Goal: Task Accomplishment & Management: Manage account settings

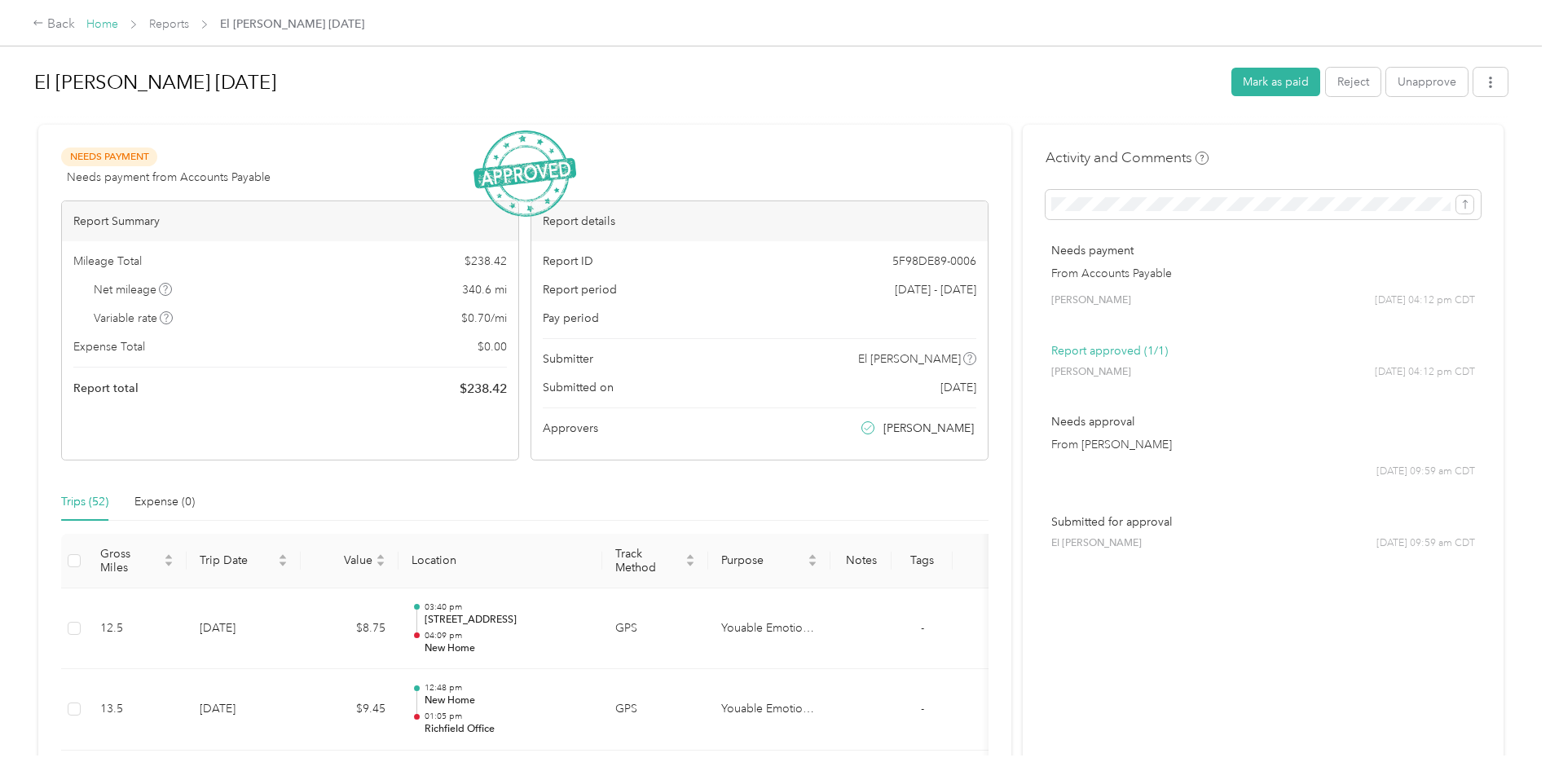
click at [95, 24] on link "Home" at bounding box center [102, 23] width 32 height 14
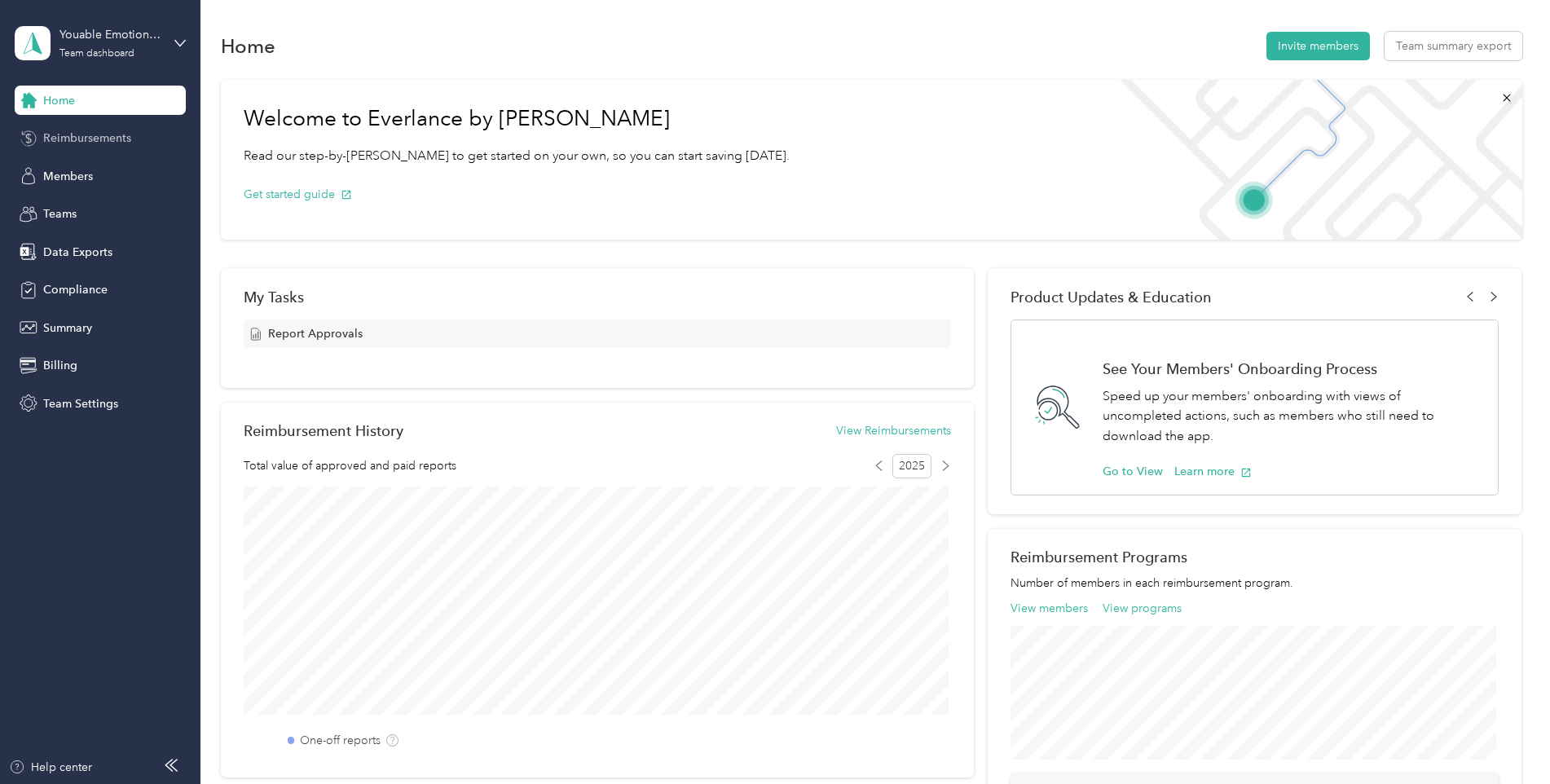
click at [83, 143] on span "Reimbursements" at bounding box center [87, 138] width 88 height 17
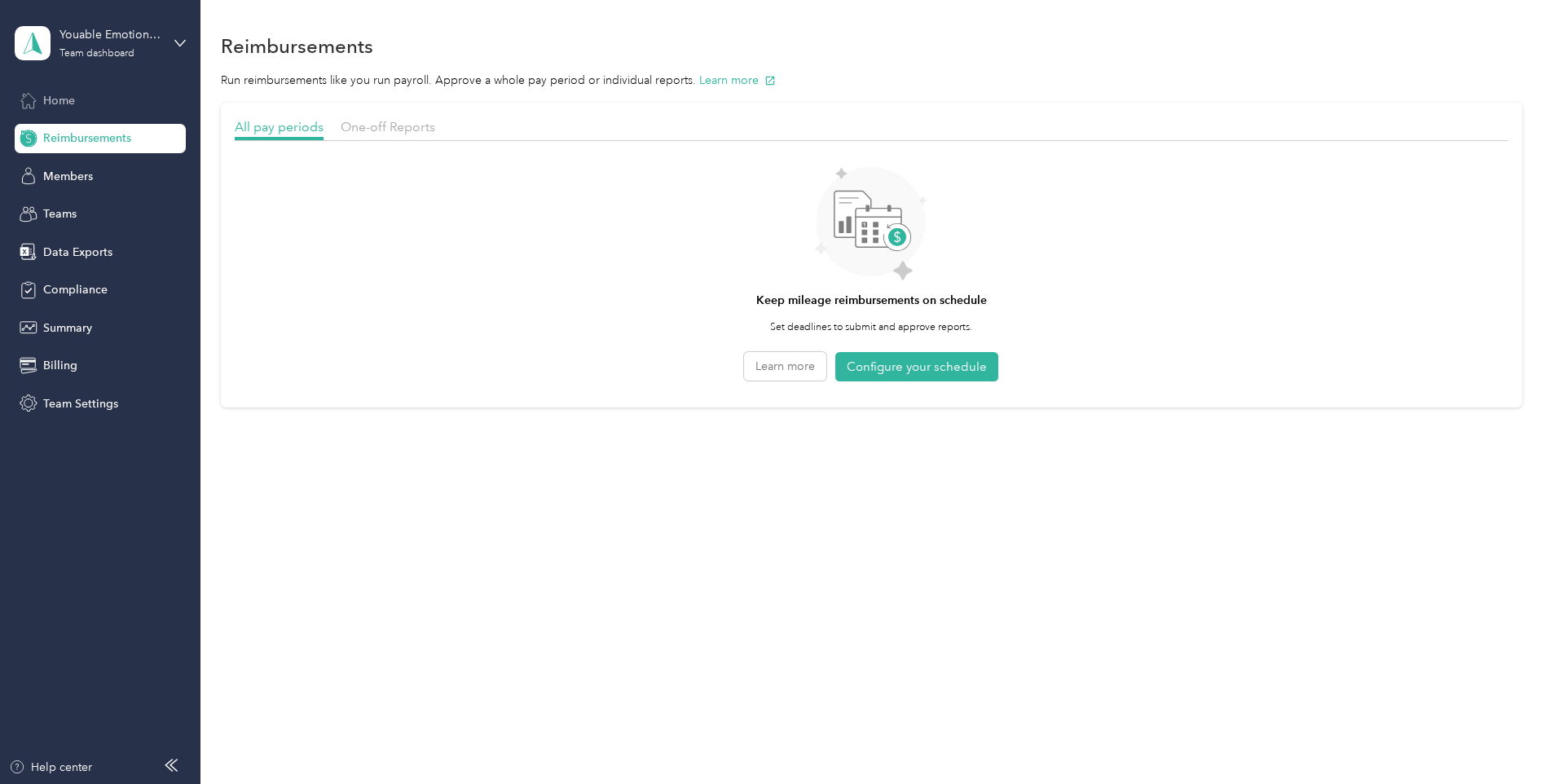
click at [75, 92] on span "Home" at bounding box center [59, 100] width 32 height 17
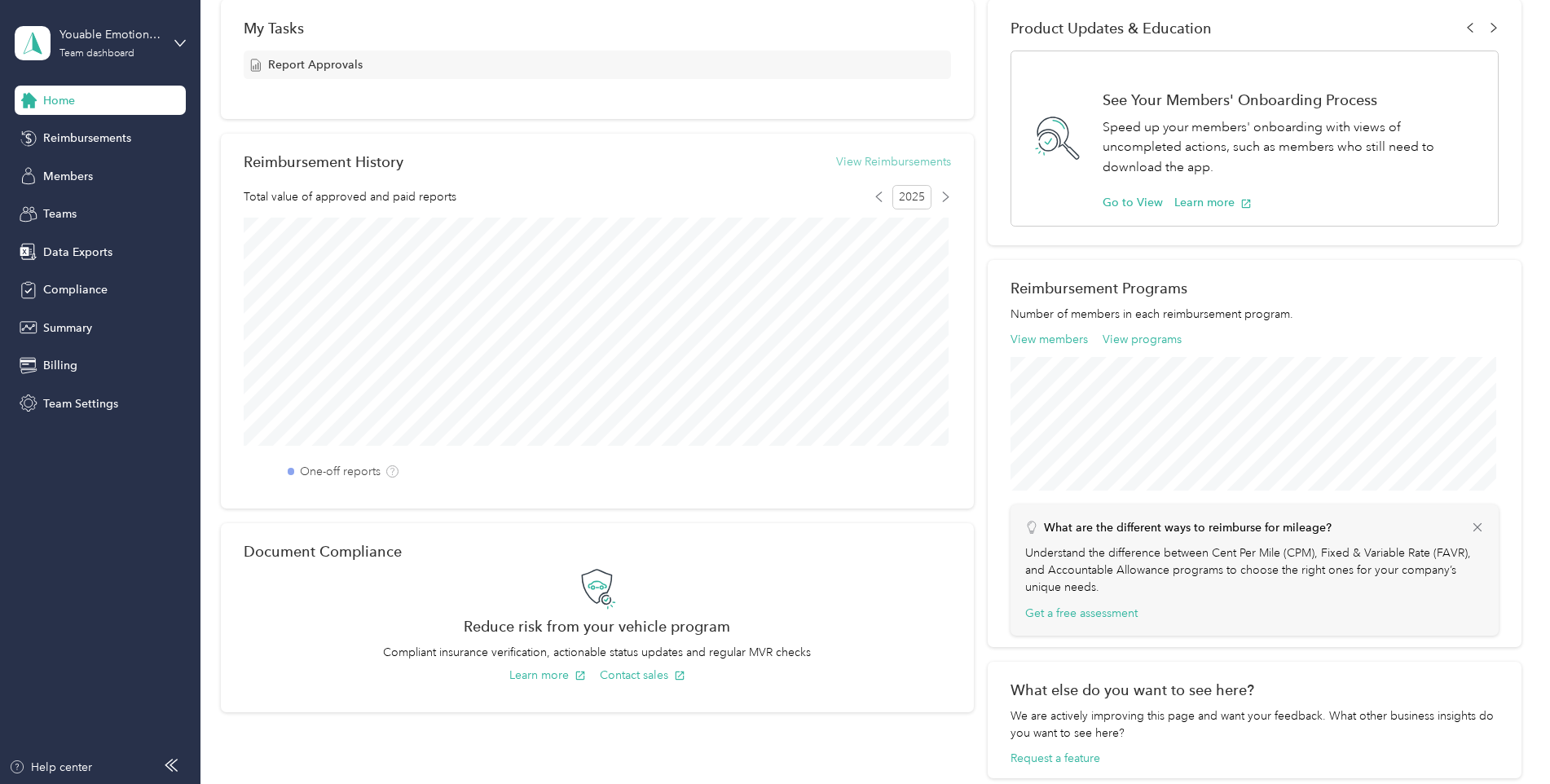
scroll to position [106, 0]
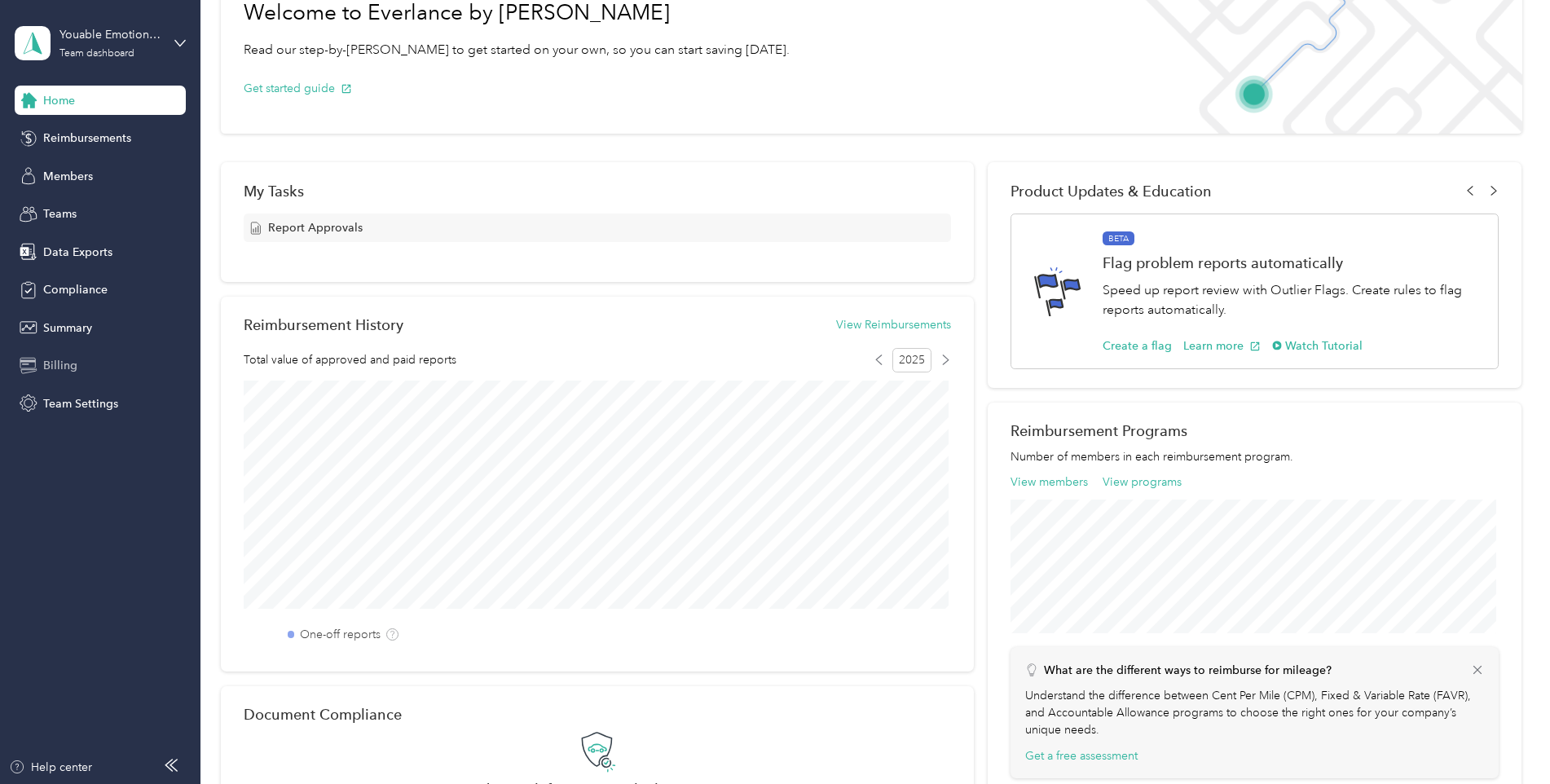
click at [66, 372] on span "Billing" at bounding box center [60, 365] width 35 height 17
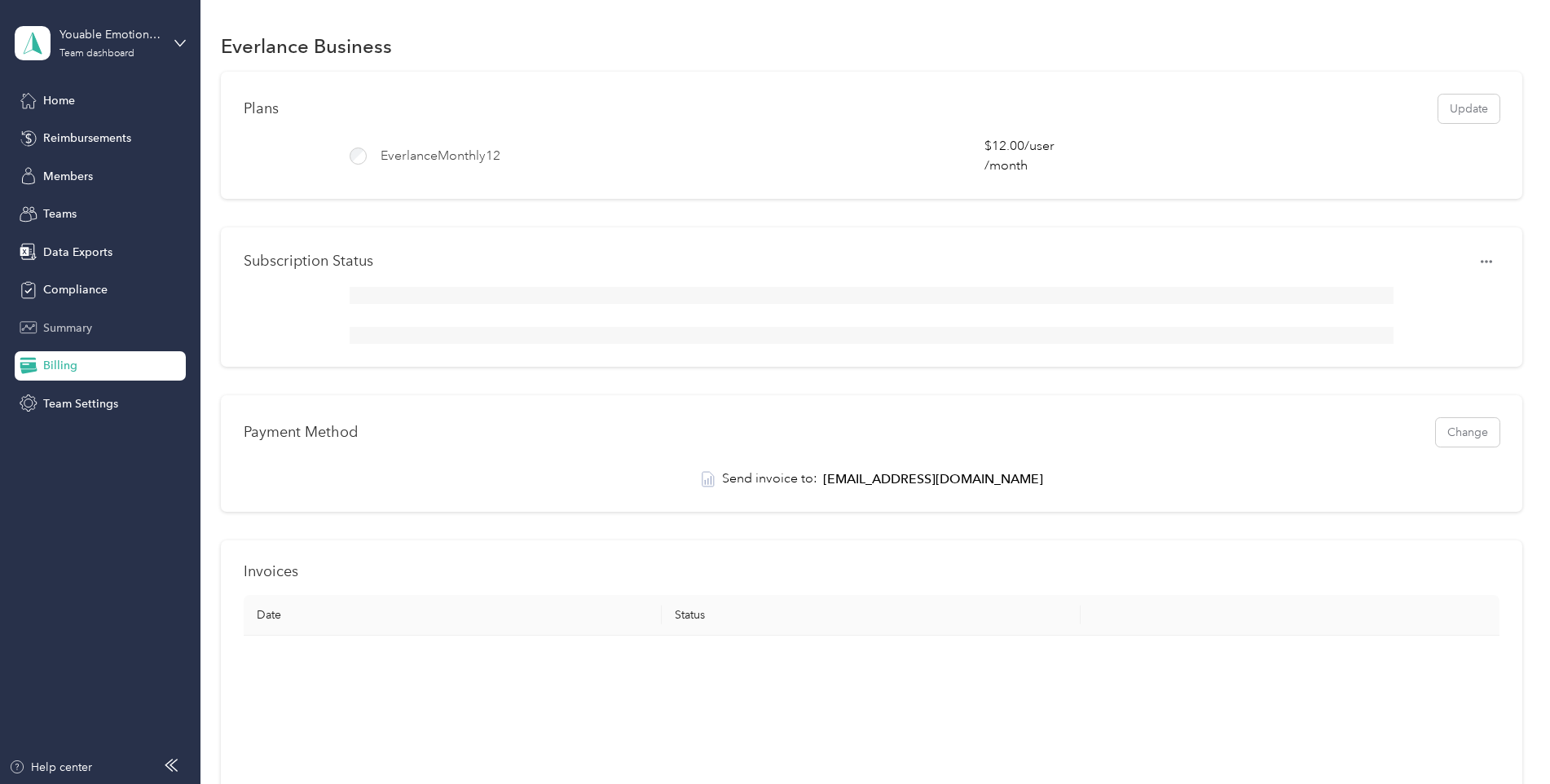
click at [98, 329] on div "Summary" at bounding box center [100, 327] width 171 height 29
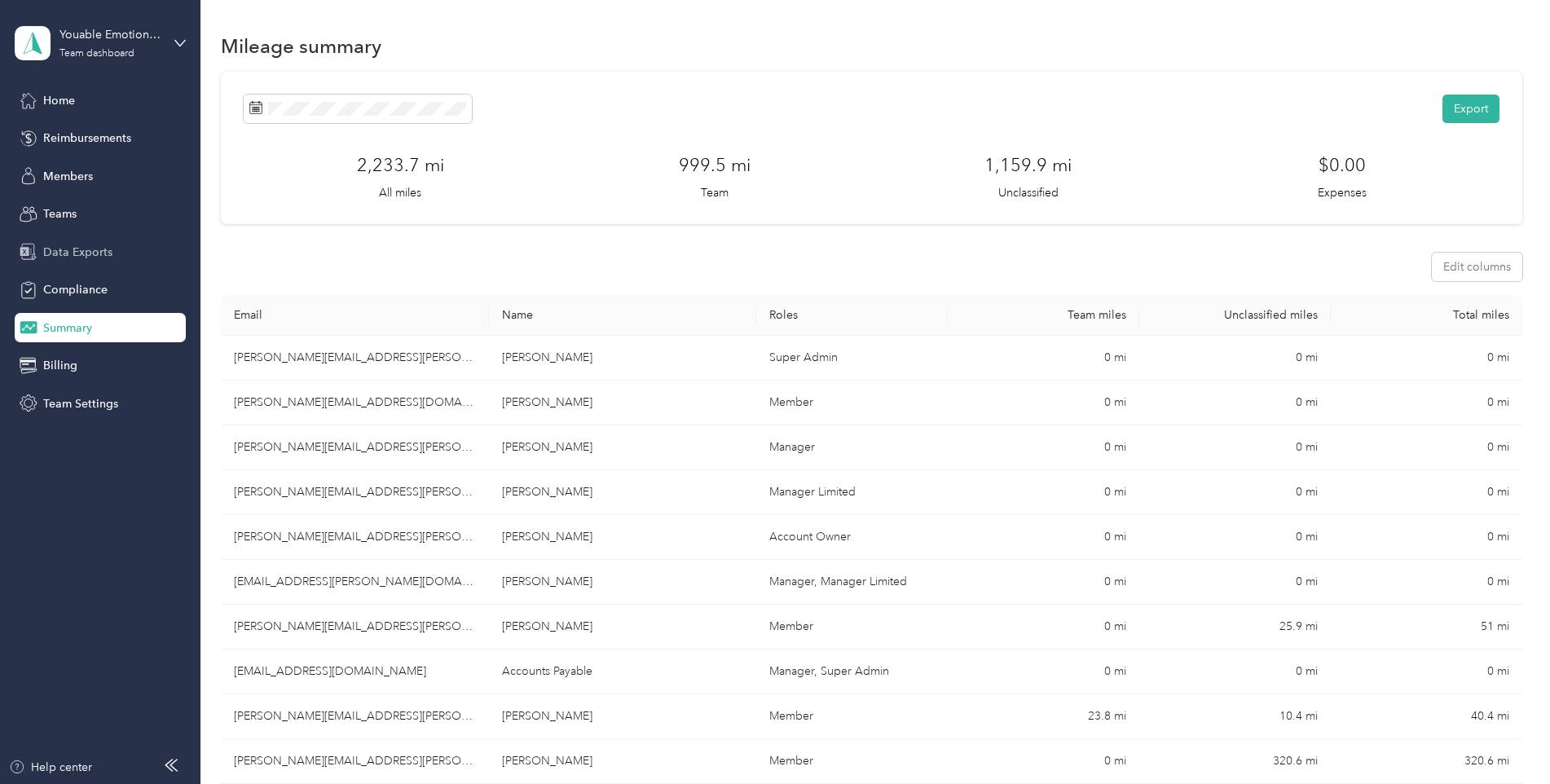
click at [93, 255] on span "Data Exports" at bounding box center [78, 252] width 69 height 17
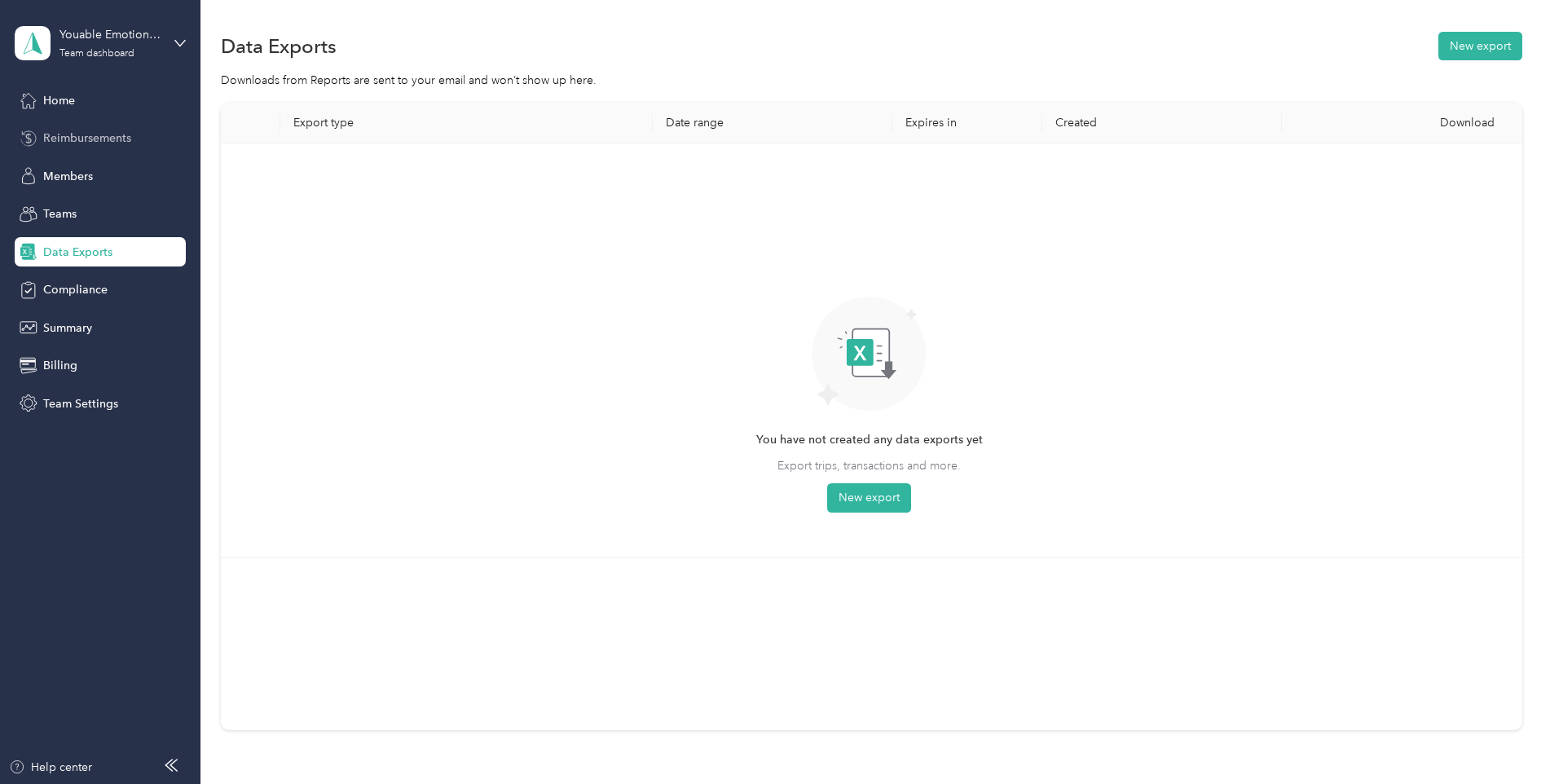
click at [91, 136] on span "Reimbursements" at bounding box center [87, 138] width 88 height 17
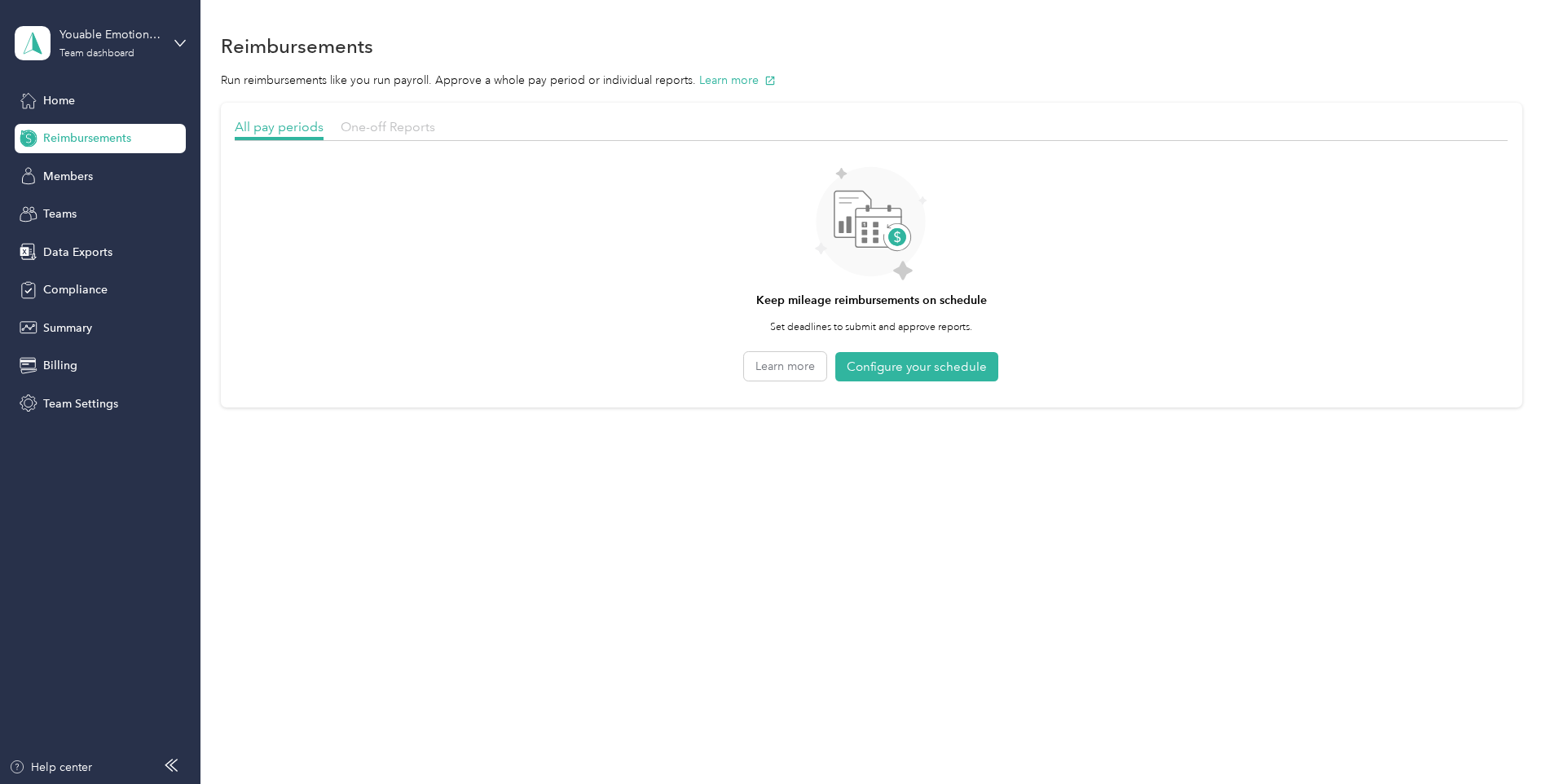
click at [371, 133] on span "One-off Reports" at bounding box center [387, 126] width 94 height 16
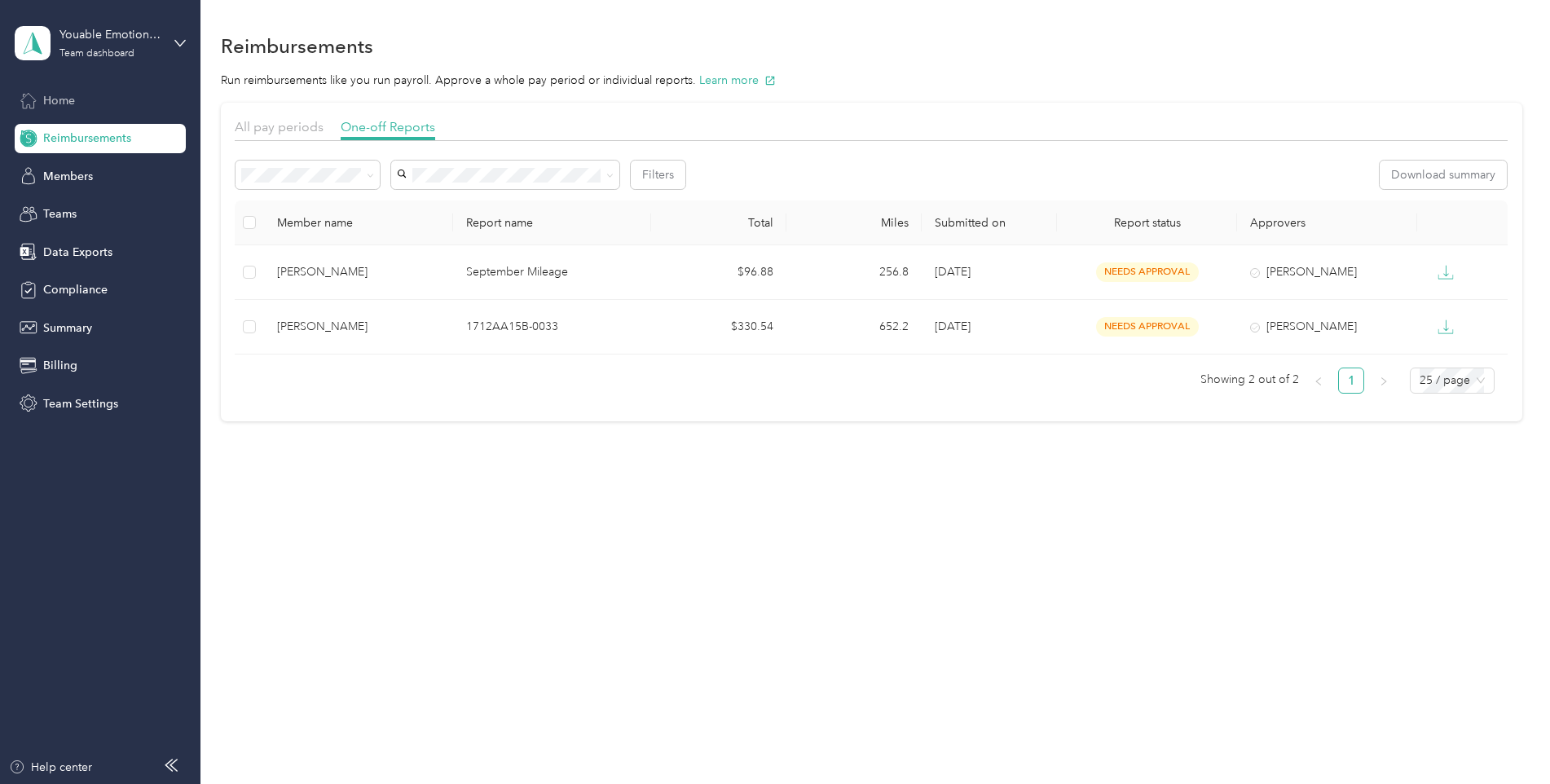
click at [79, 105] on div "Home" at bounding box center [100, 100] width 171 height 29
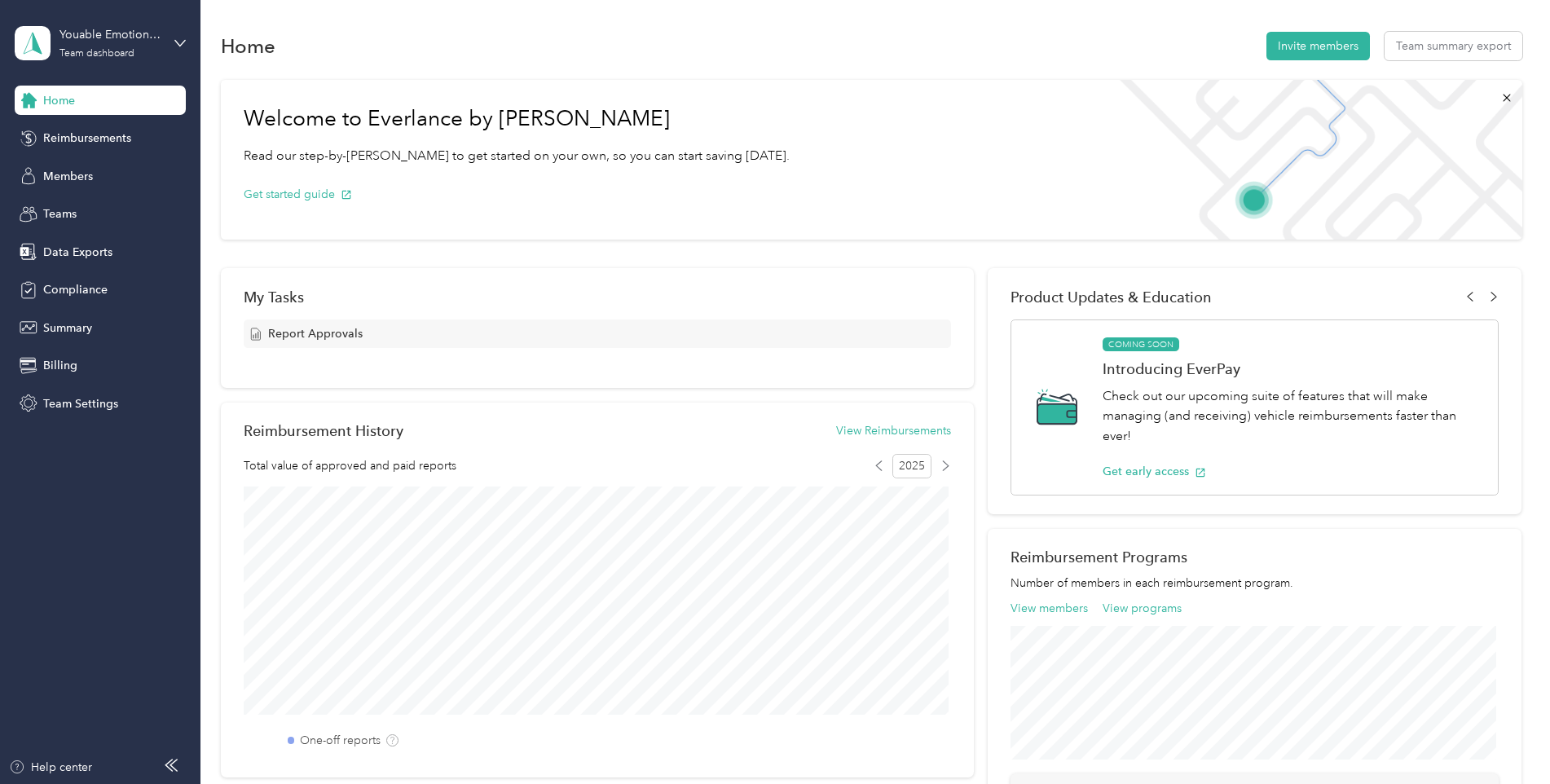
click at [350, 335] on span "Report Approvals" at bounding box center [315, 334] width 94 height 17
click at [394, 334] on div "Report Approvals" at bounding box center [597, 334] width 708 height 29
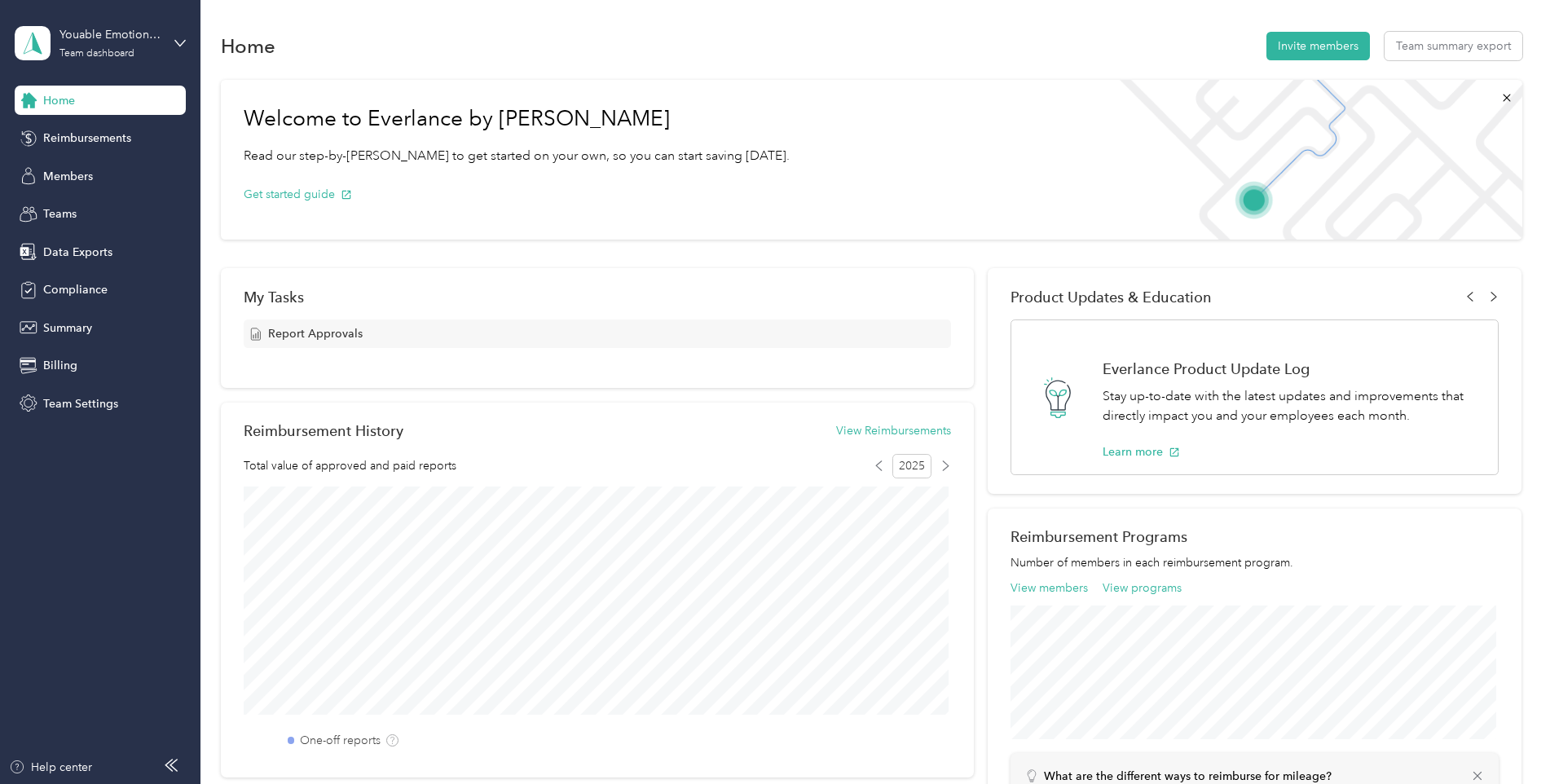
click at [390, 332] on div "Report Approvals" at bounding box center [597, 334] width 708 height 29
click at [734, 335] on div "Report Approvals" at bounding box center [597, 334] width 708 height 29
click at [348, 324] on div "Report Approvals" at bounding box center [597, 334] width 708 height 29
drag, startPoint x: 348, startPoint y: 324, endPoint x: 374, endPoint y: 344, distance: 32.8
click at [374, 344] on div "Report Approvals" at bounding box center [597, 334] width 708 height 29
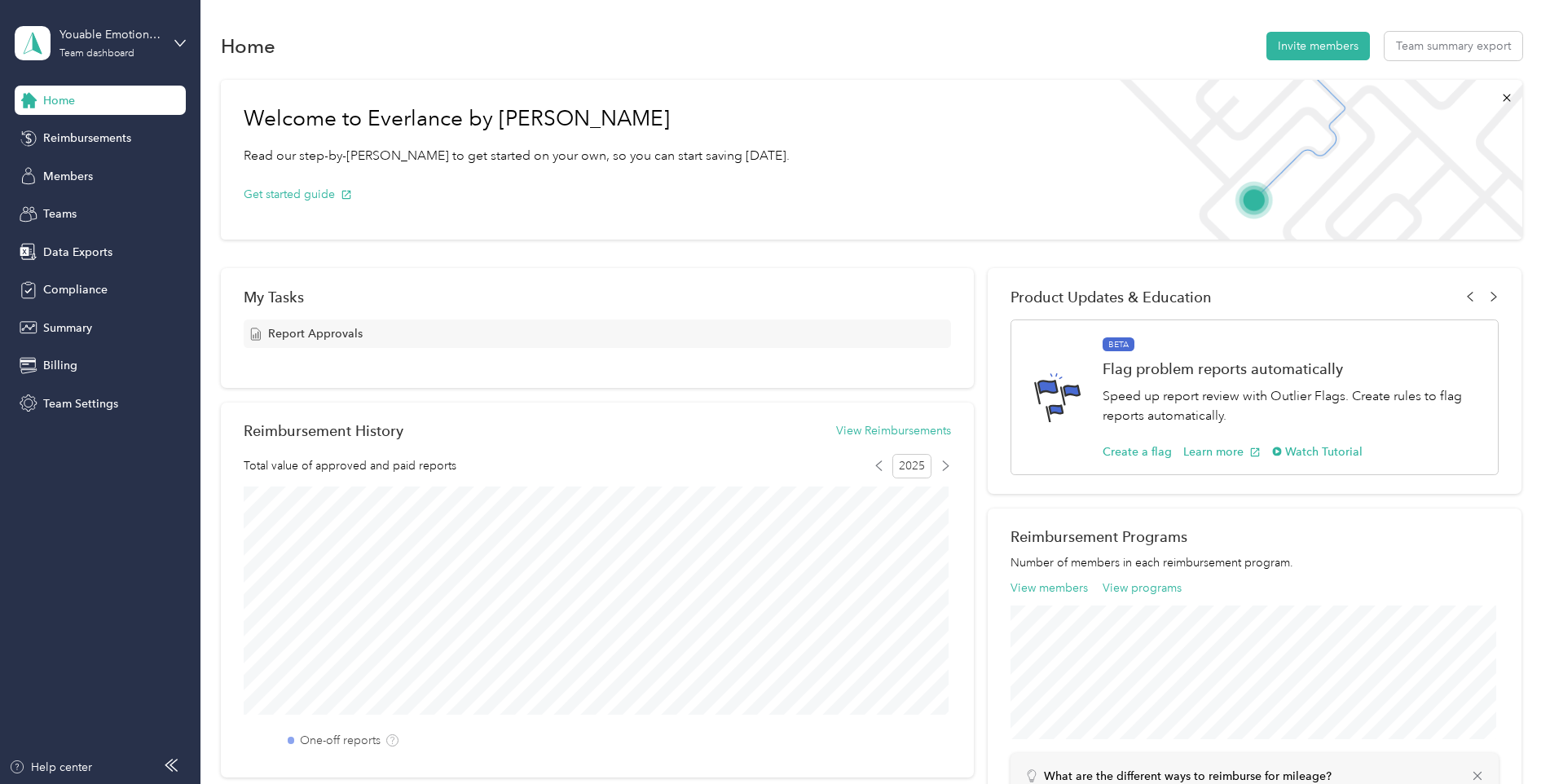
click at [252, 333] on icon at bounding box center [256, 334] width 13 height 13
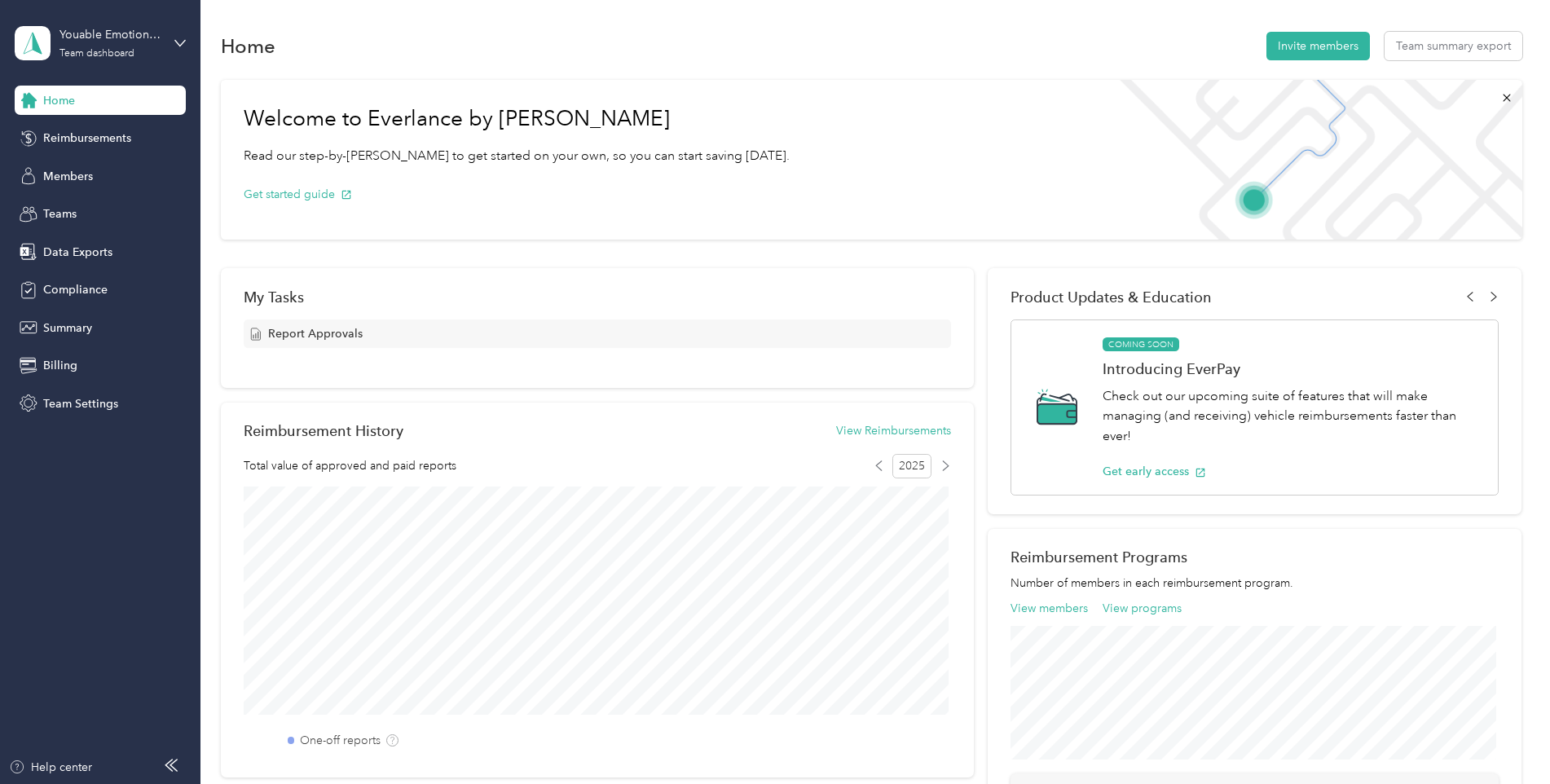
click at [252, 333] on icon at bounding box center [256, 334] width 13 height 13
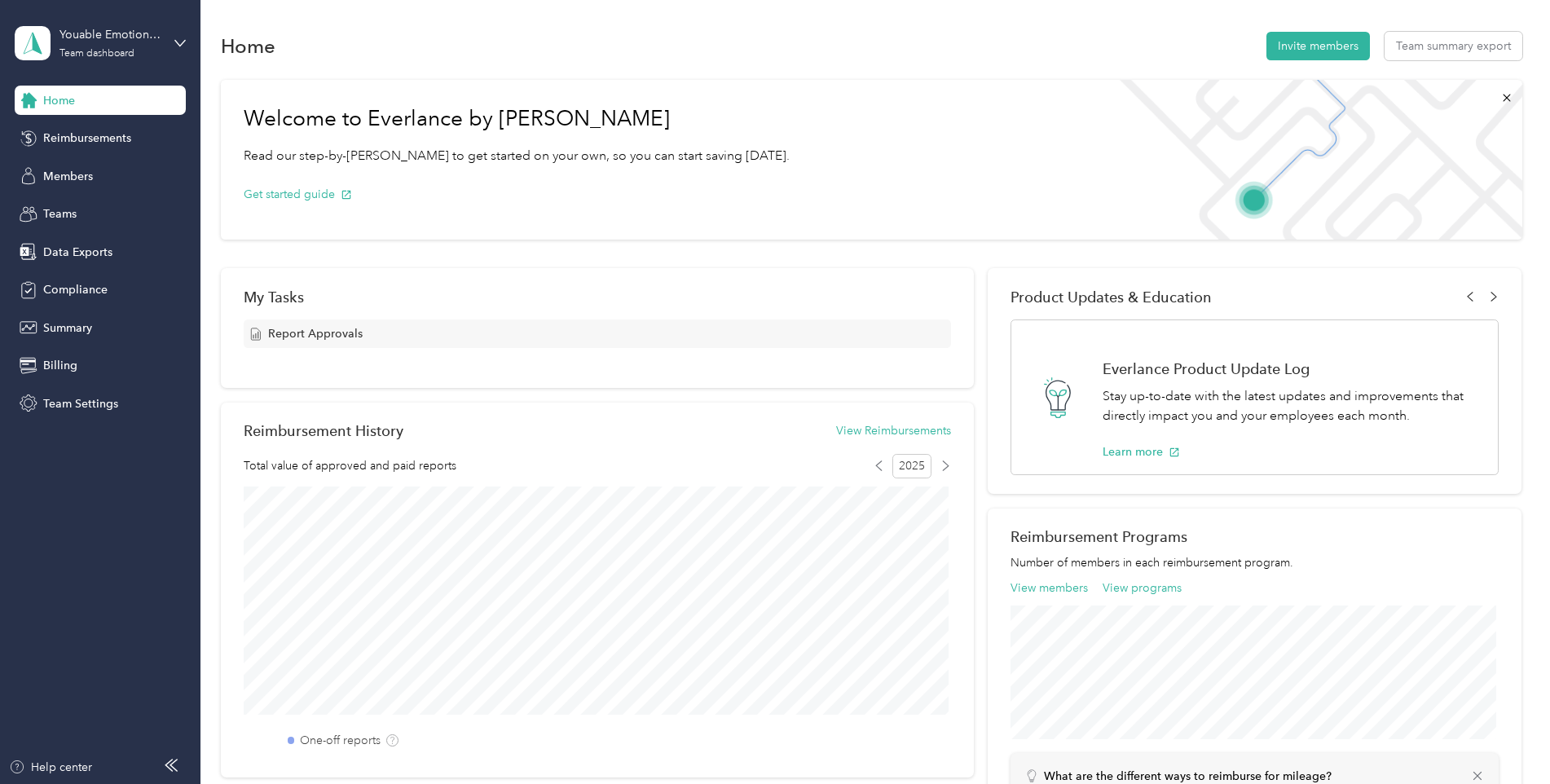
scroll to position [411, 0]
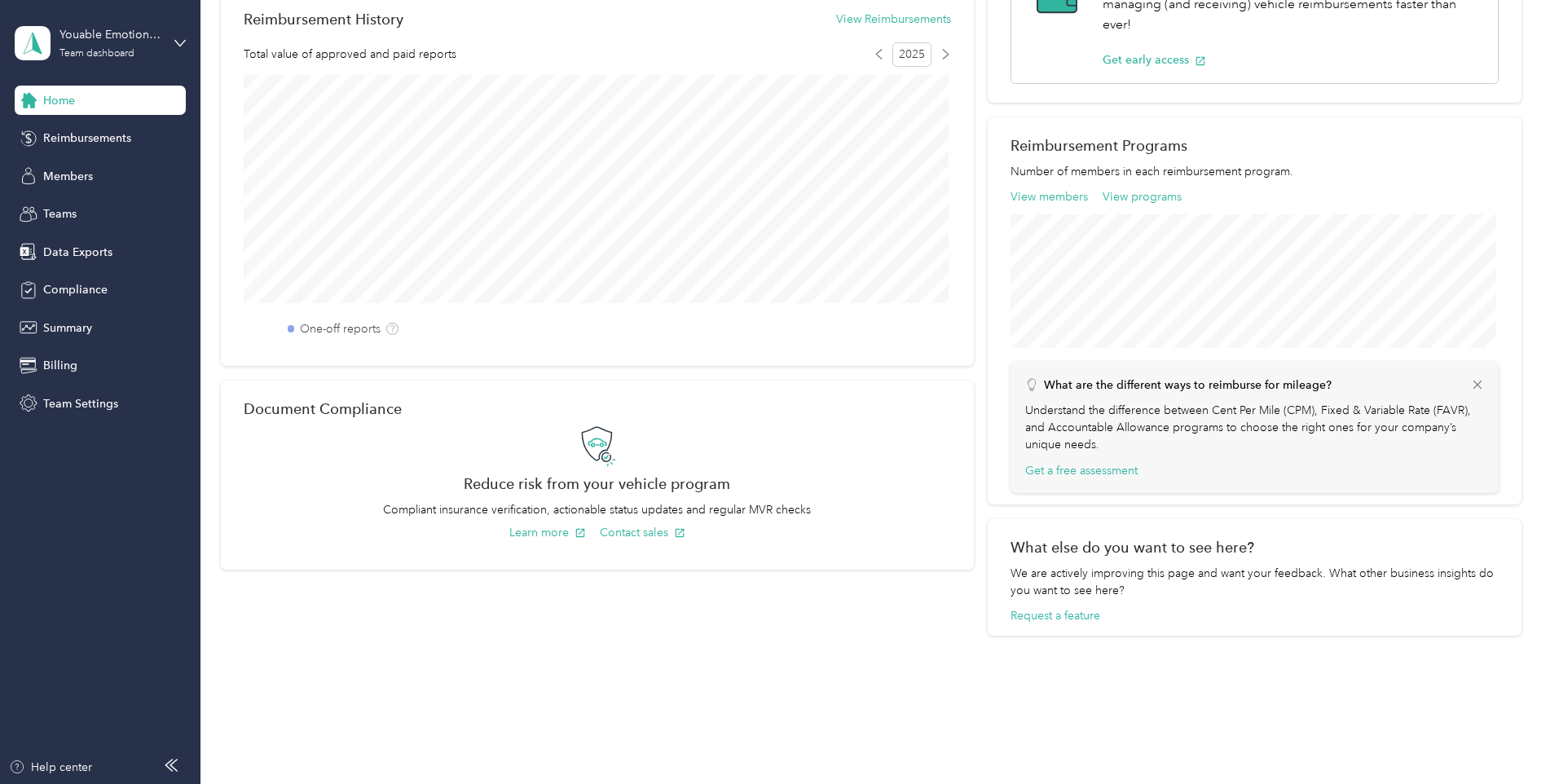
click at [352, 330] on label "One-off reports" at bounding box center [340, 329] width 80 height 17
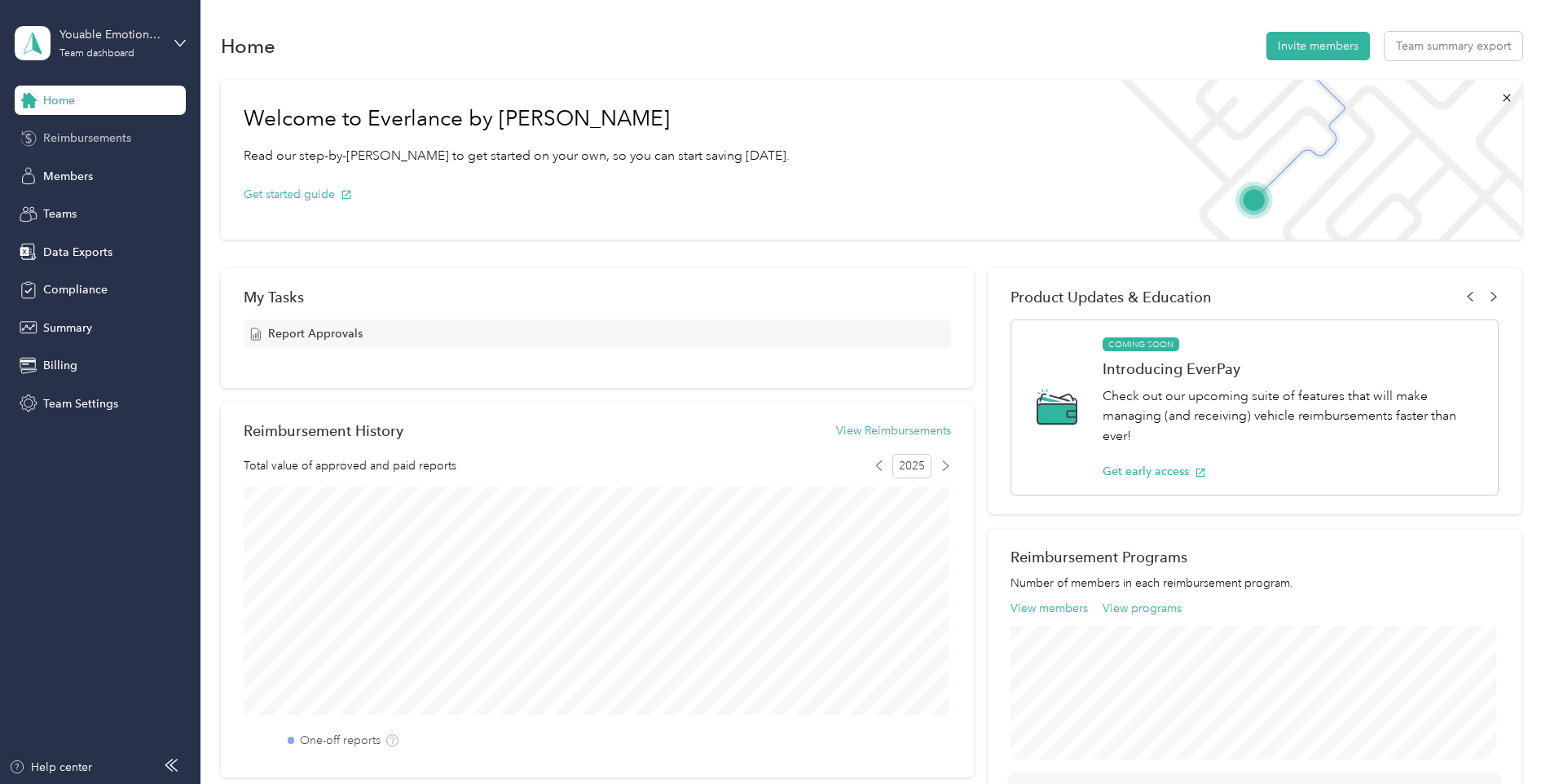
click at [90, 142] on span "Reimbursements" at bounding box center [87, 138] width 88 height 17
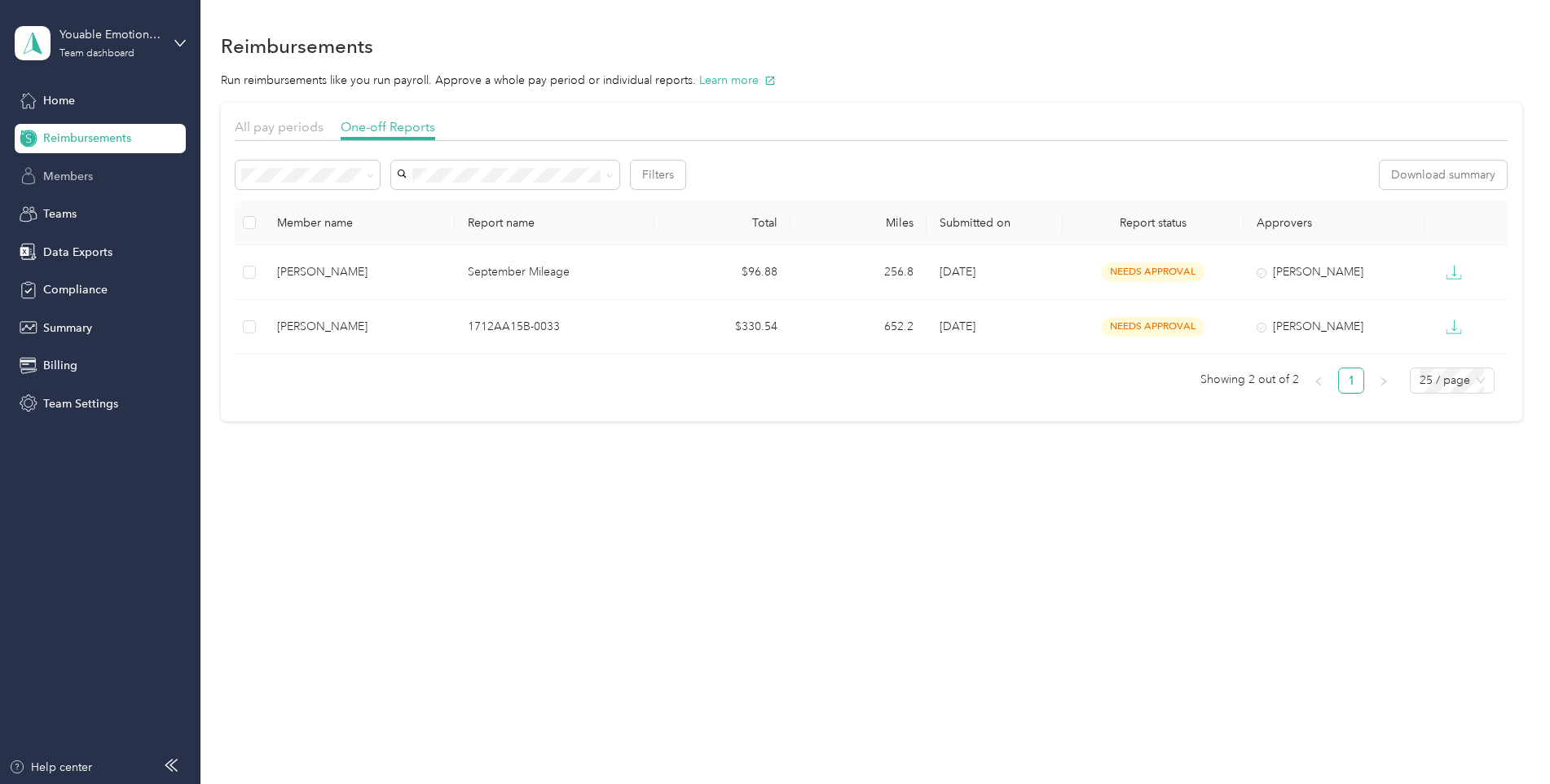
click at [71, 177] on span "Members" at bounding box center [67, 177] width 50 height 17
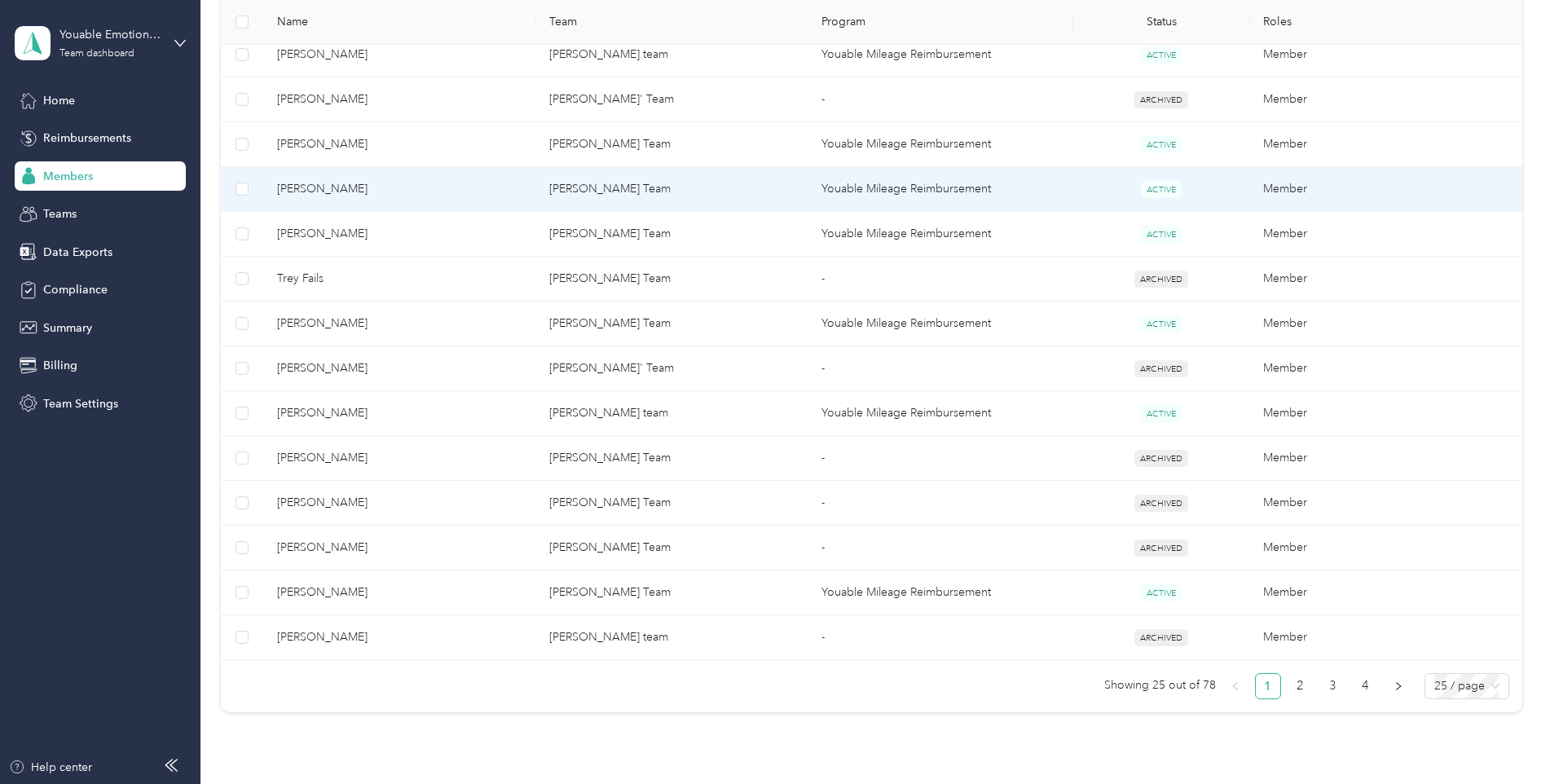
scroll to position [977, 0]
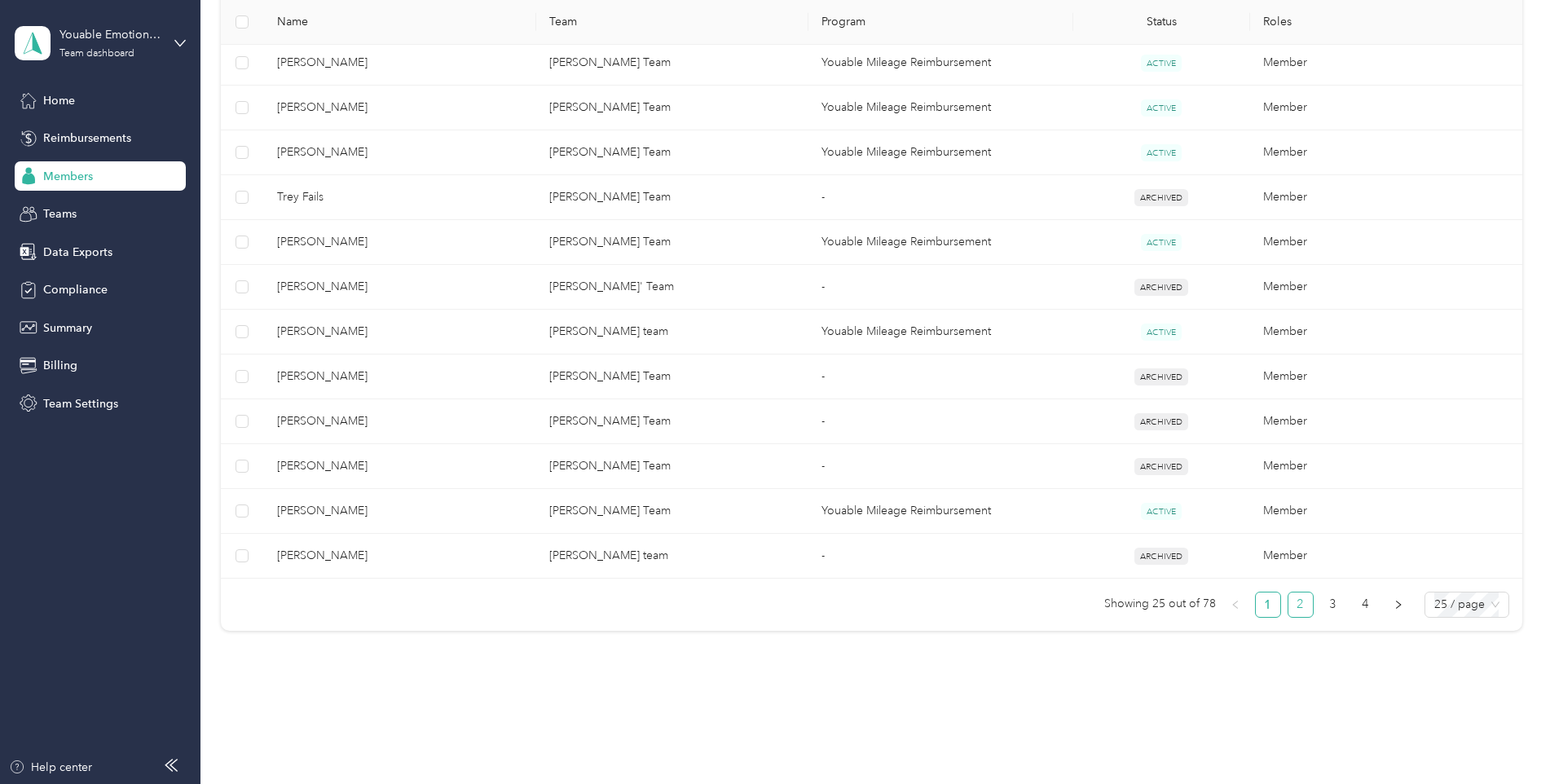
click at [1300, 606] on link "2" at bounding box center [1300, 605] width 24 height 24
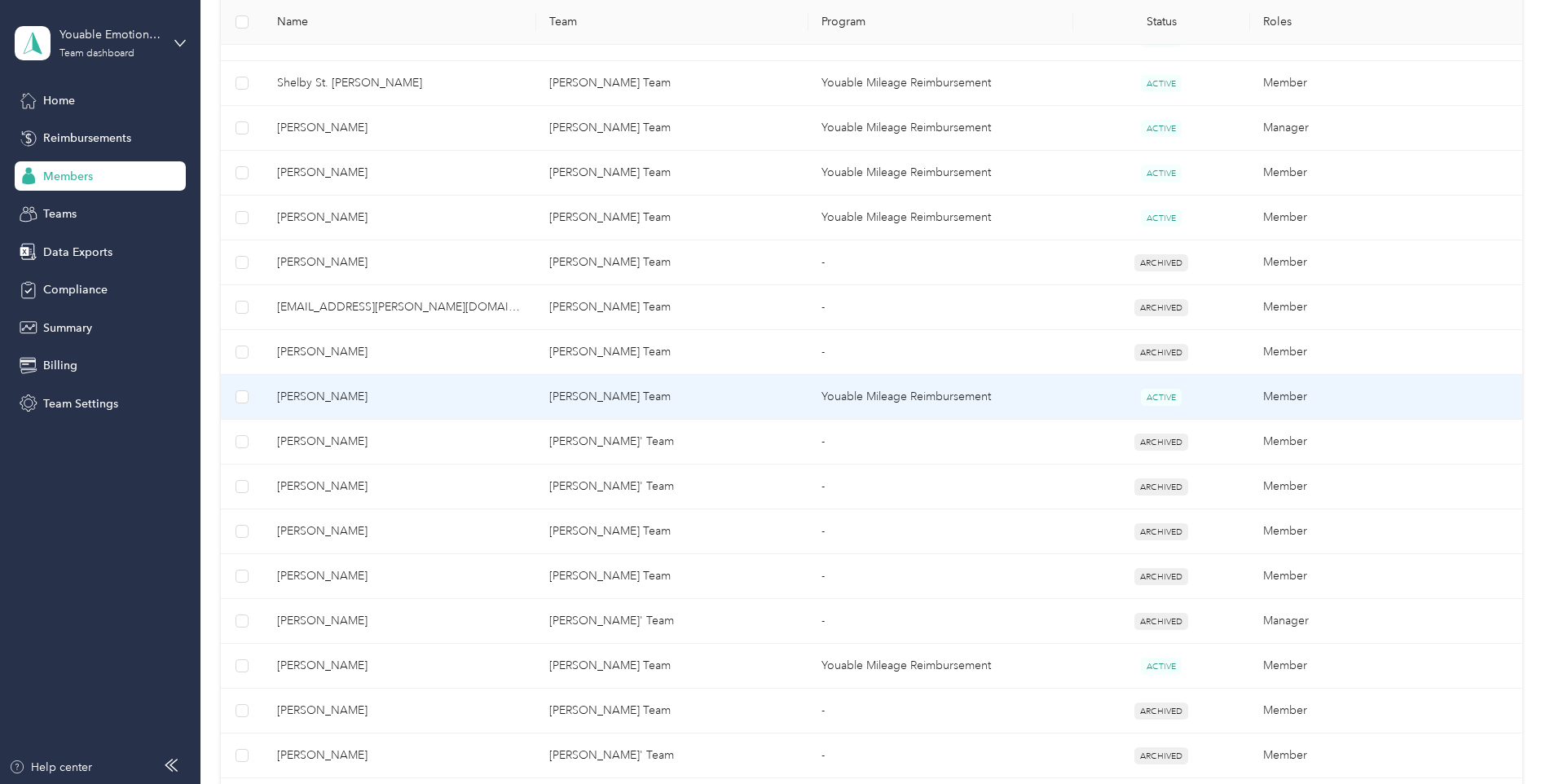
scroll to position [1006, 0]
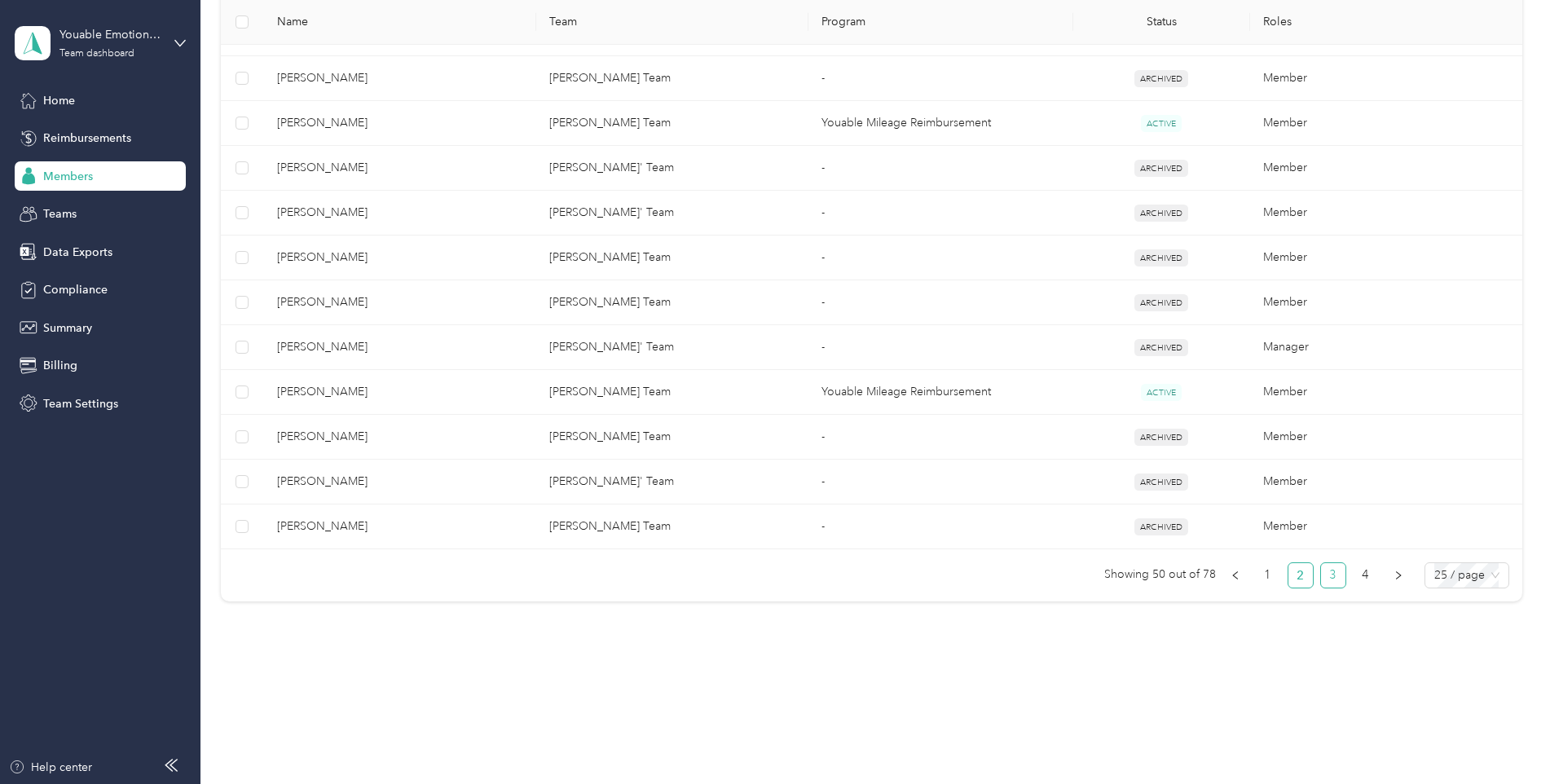
click at [1327, 579] on link "3" at bounding box center [1333, 575] width 24 height 24
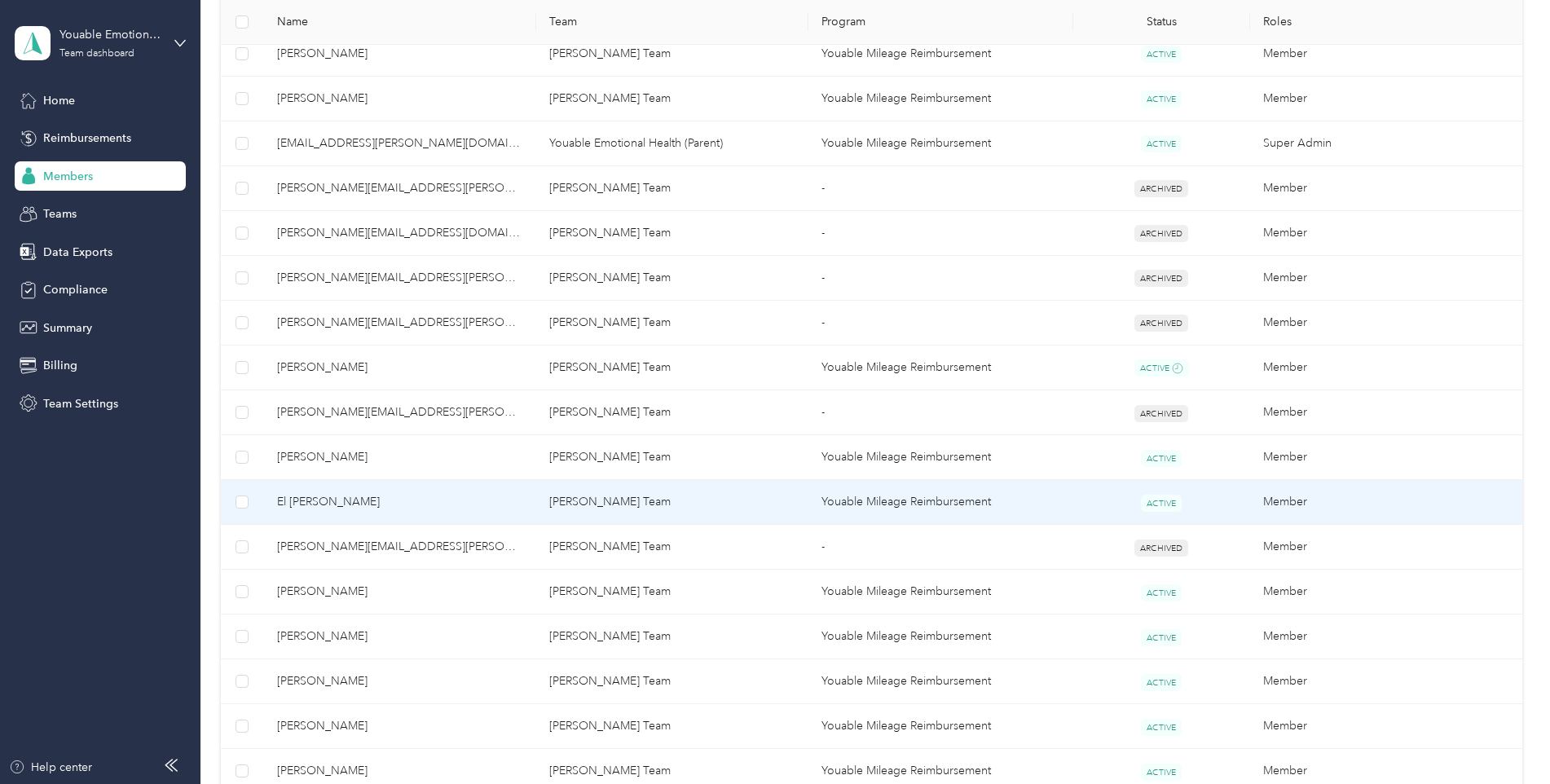
scroll to position [925, 0]
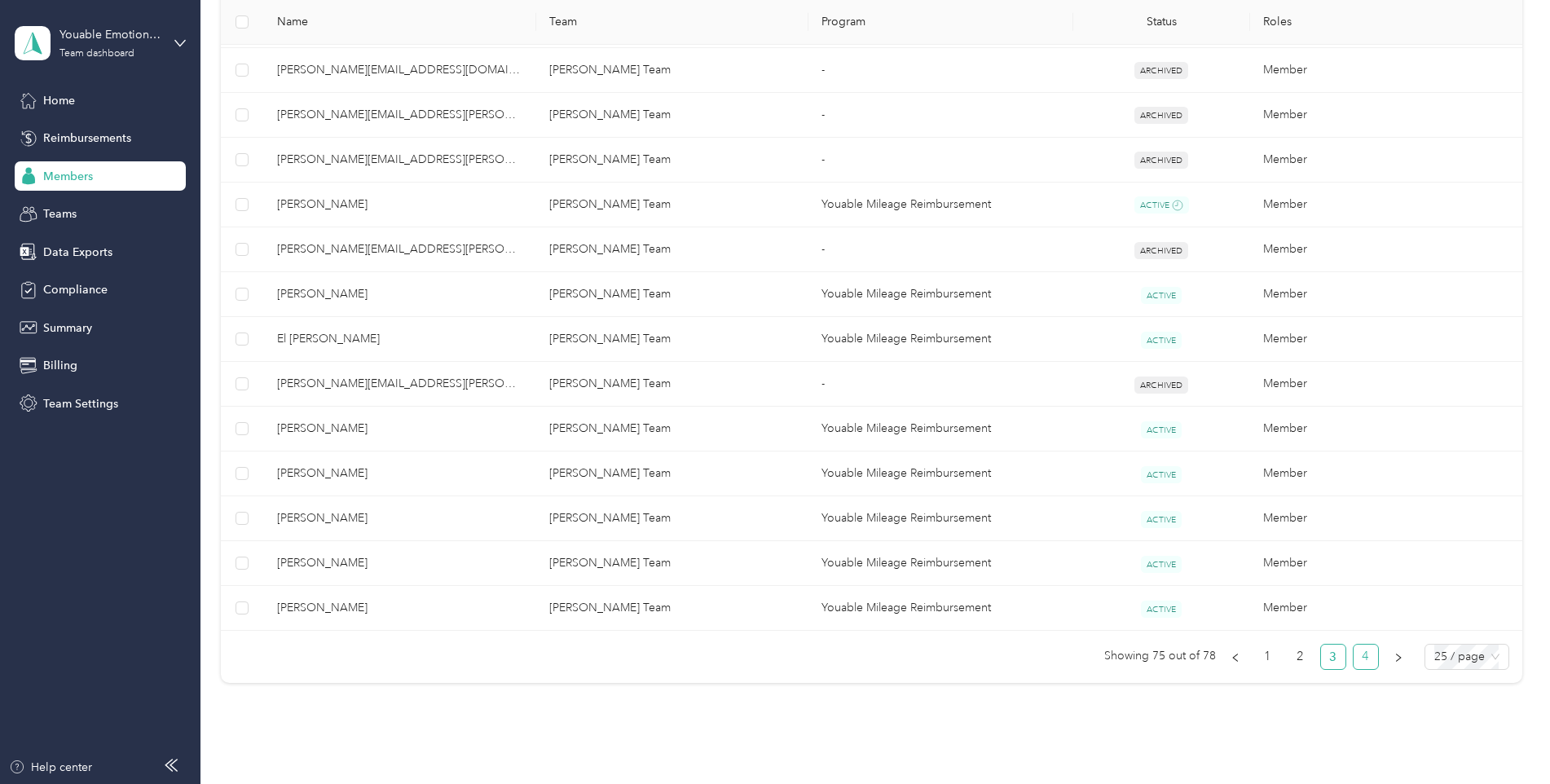
click at [1362, 660] on link "4" at bounding box center [1366, 656] width 24 height 24
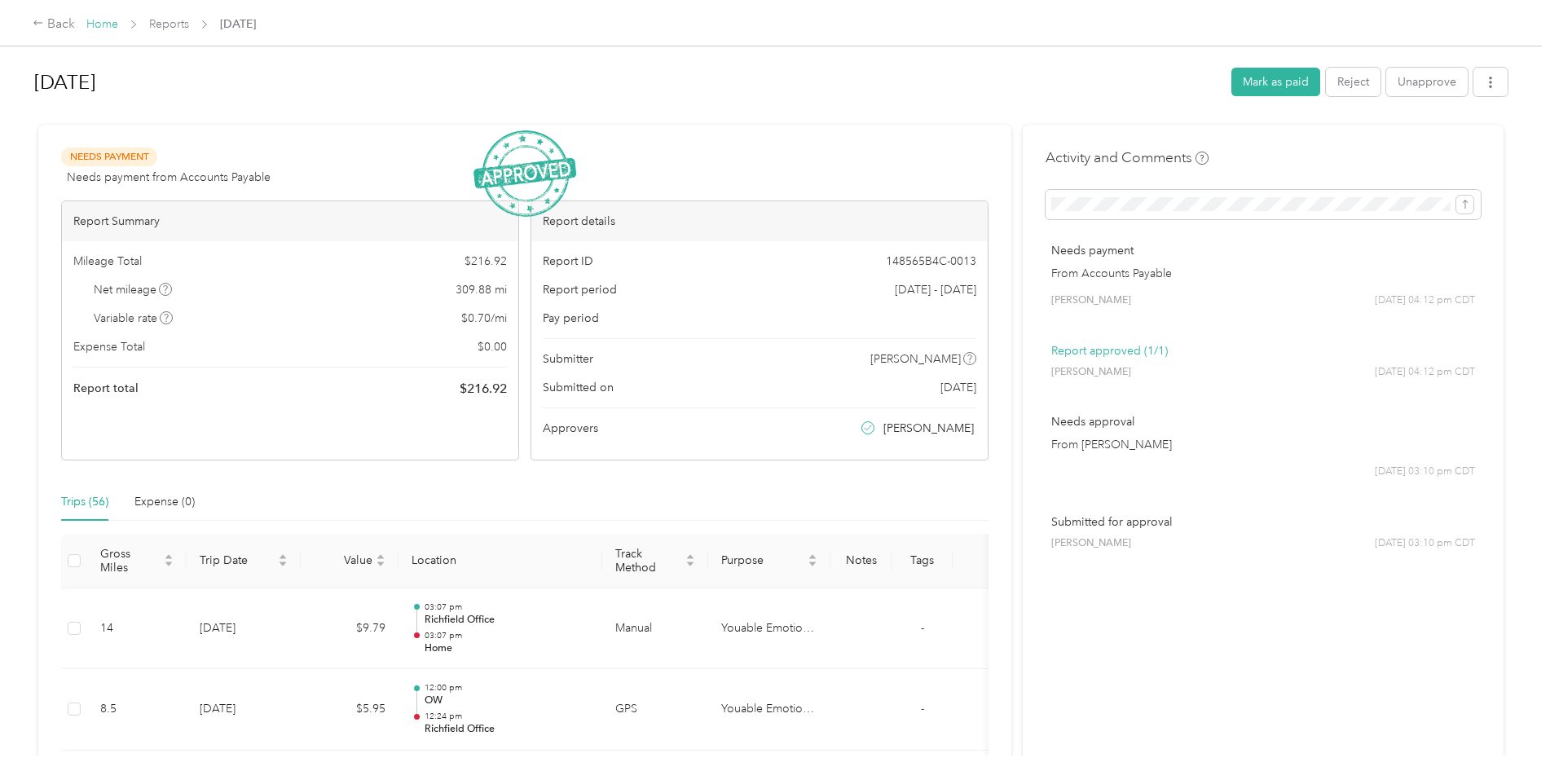
click at [88, 21] on link "Home" at bounding box center [102, 23] width 32 height 14
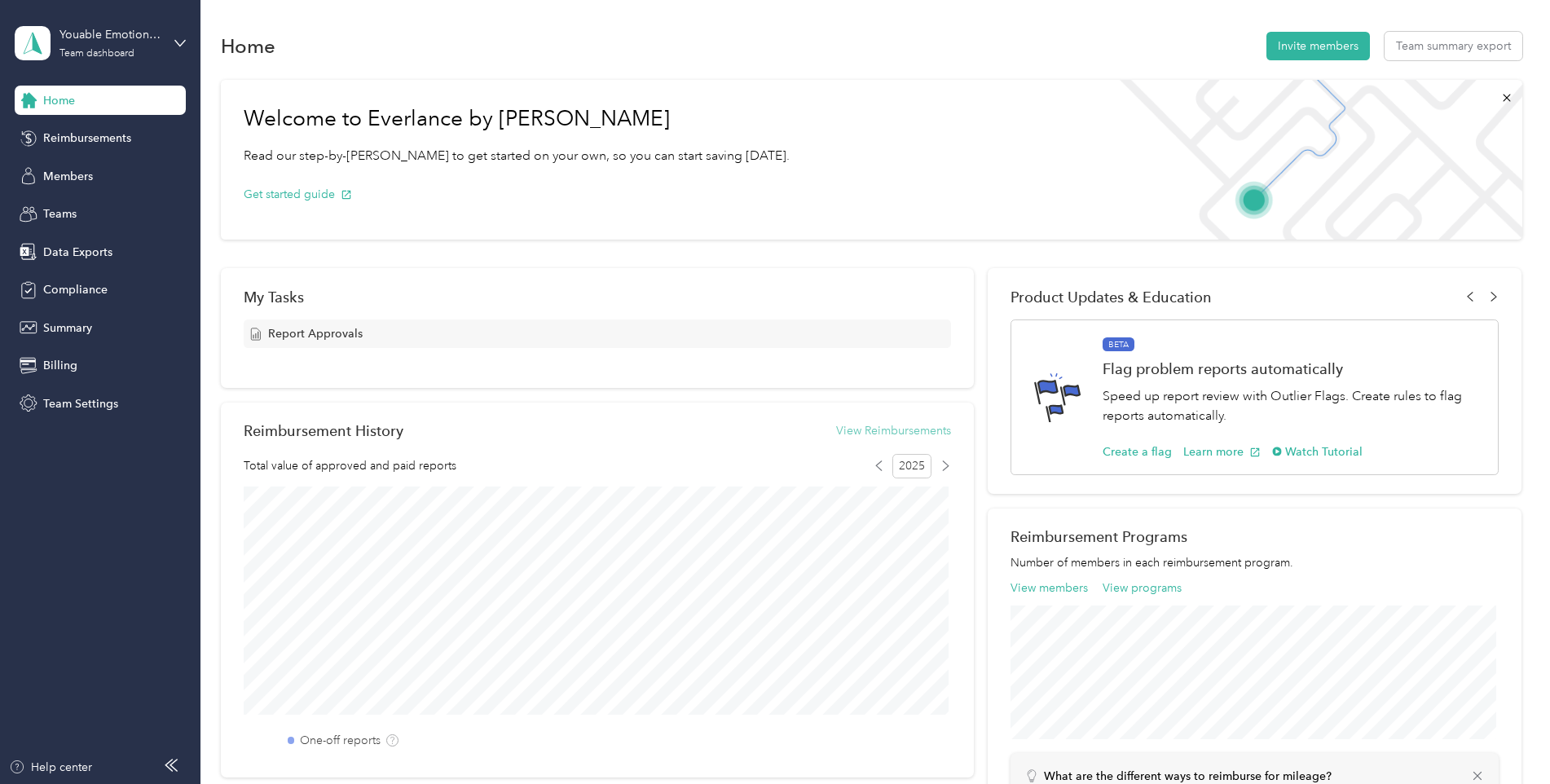
click at [866, 423] on button "View Reimbursements" at bounding box center [893, 431] width 115 height 17
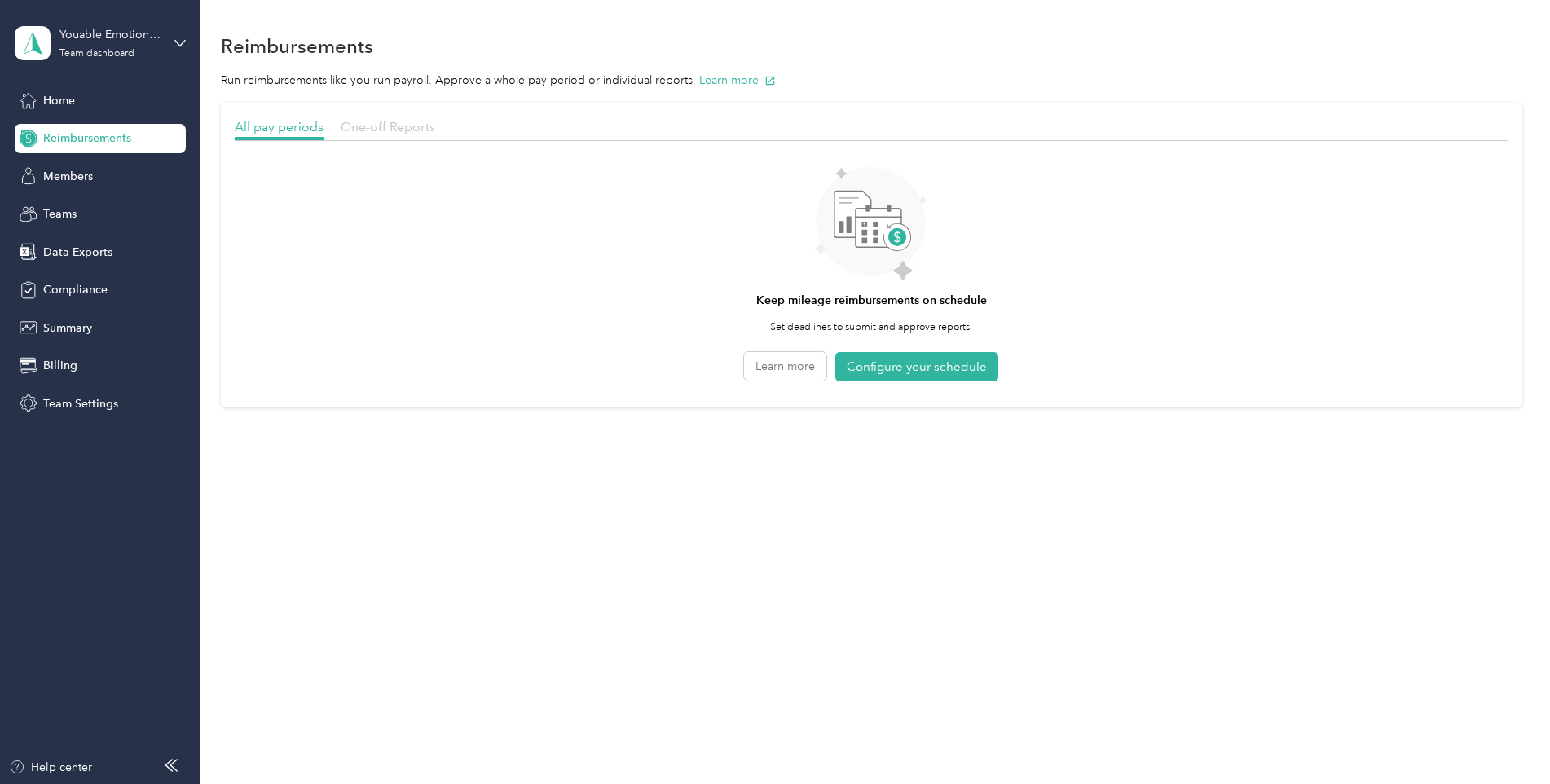
click at [400, 133] on span "One-off Reports" at bounding box center [387, 126] width 94 height 16
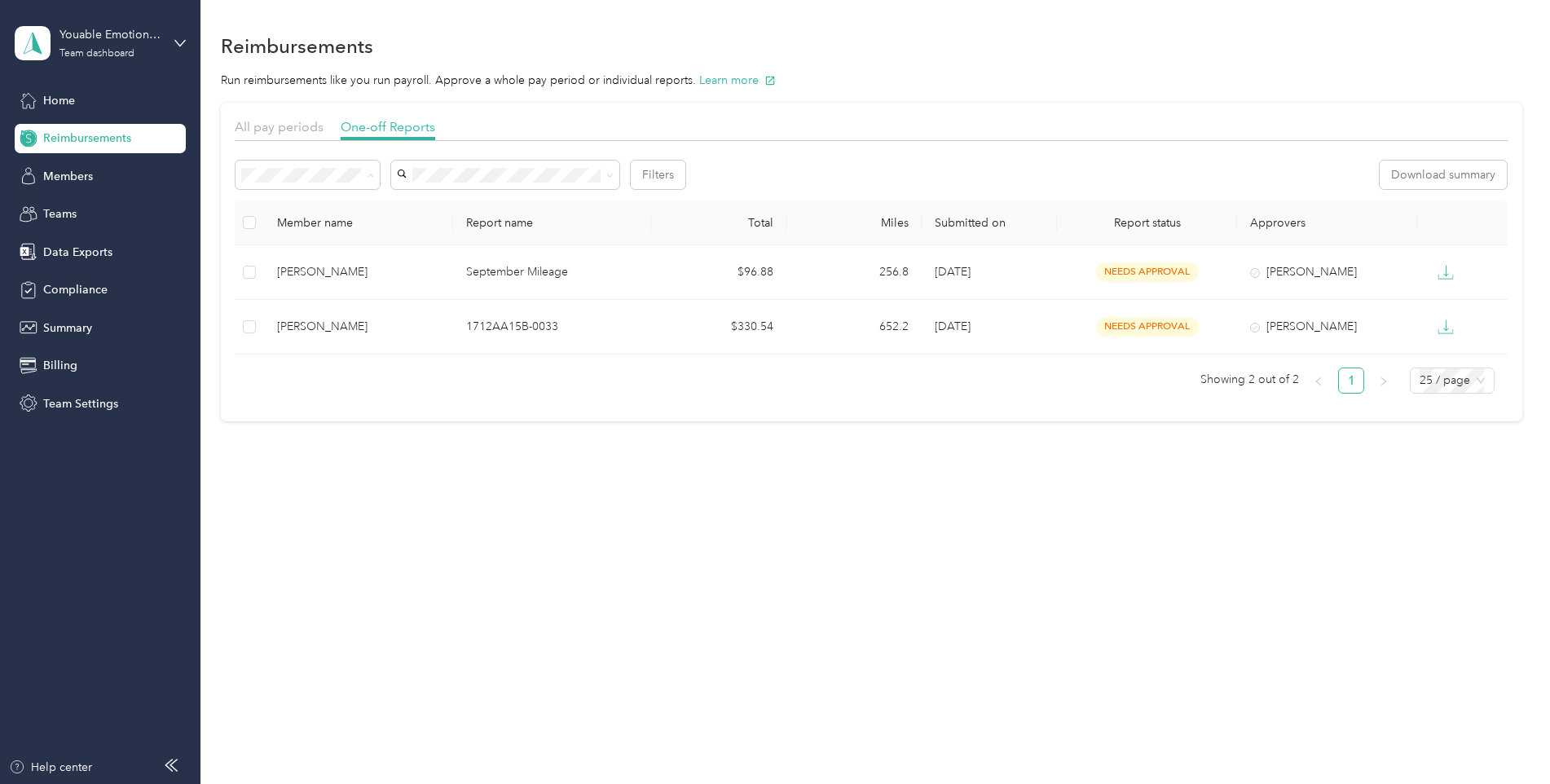
click at [331, 264] on div "Needs payment" at bounding box center [308, 262] width 122 height 17
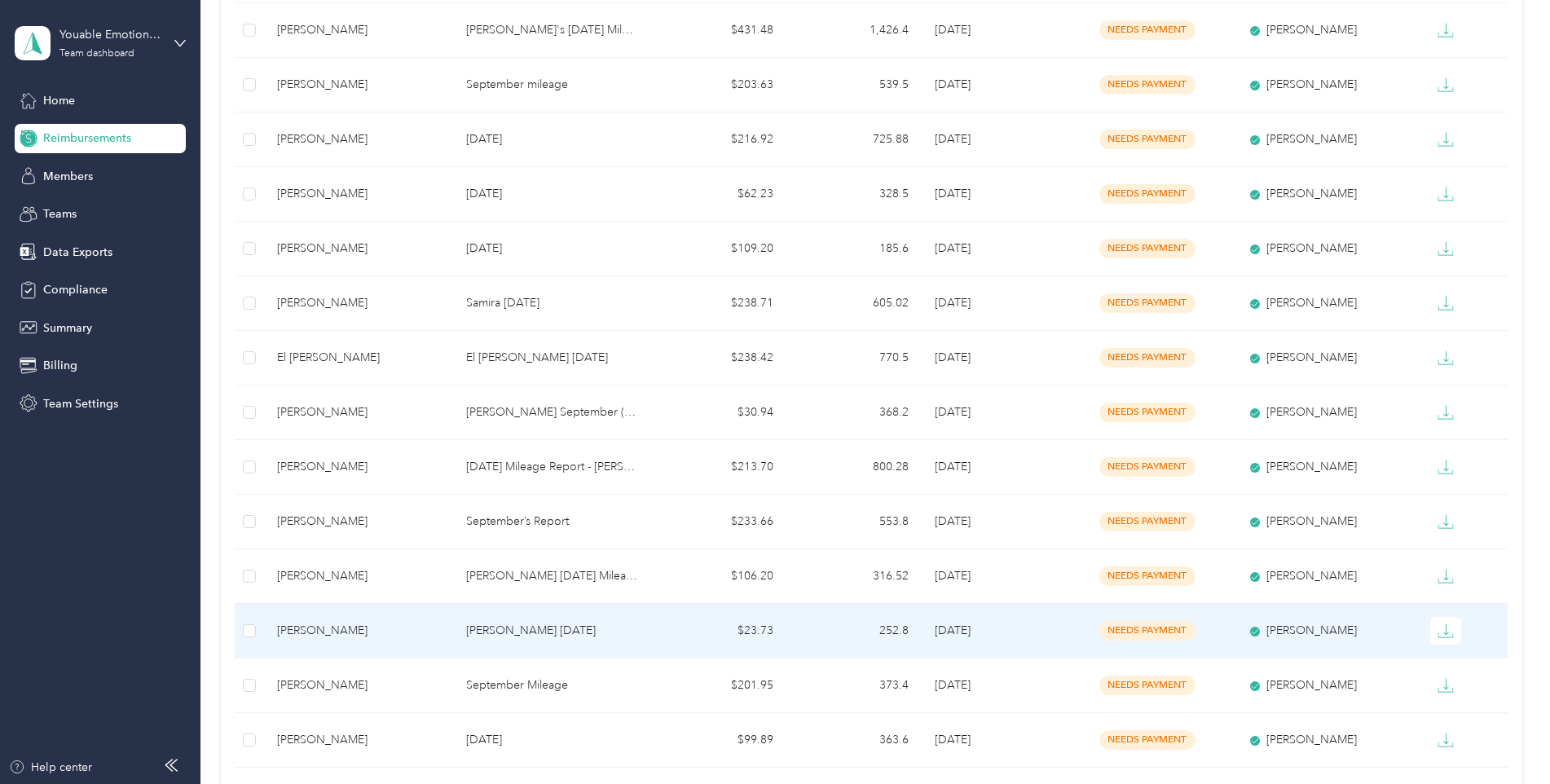
scroll to position [1061, 0]
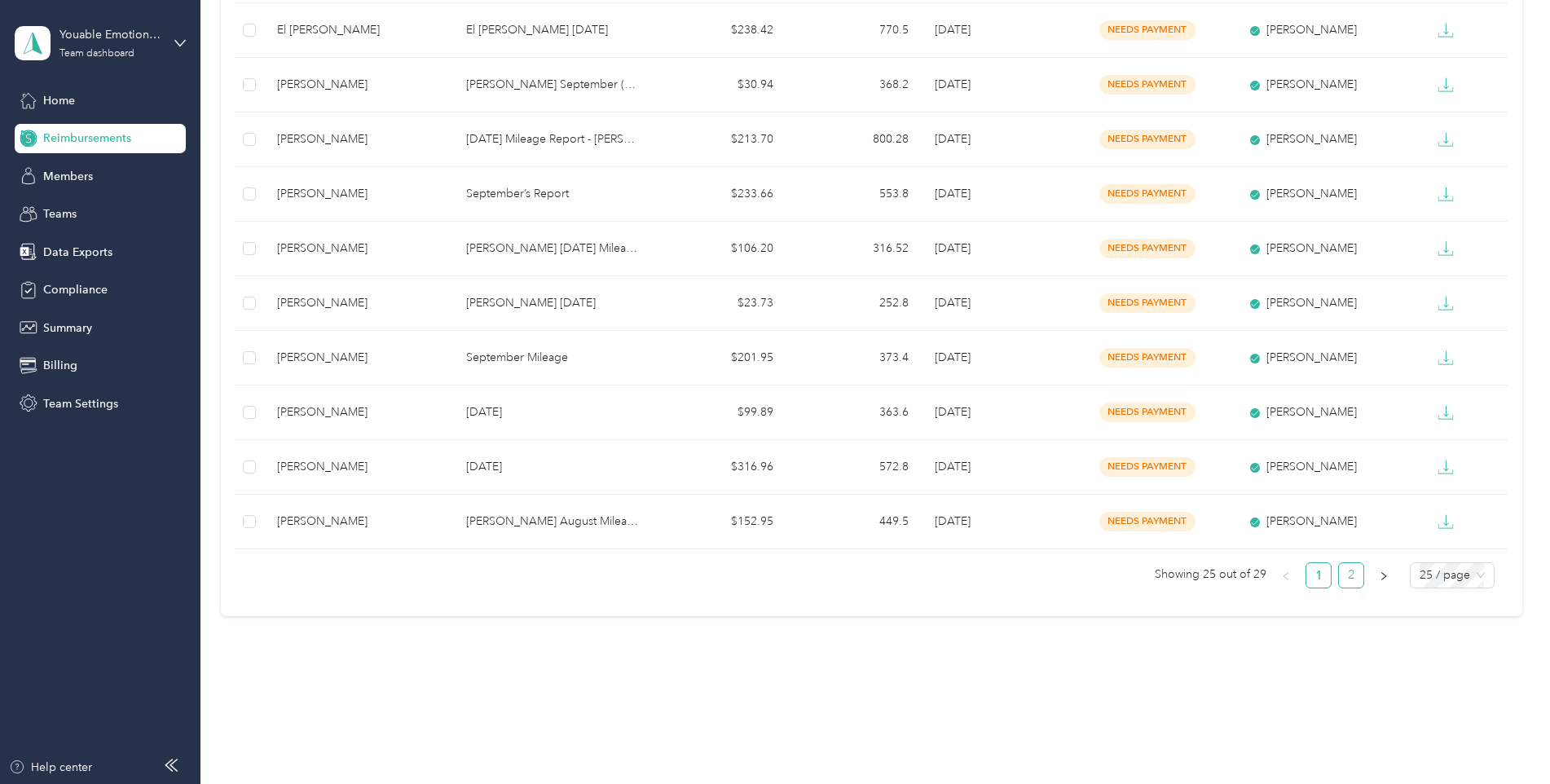
click at [1349, 577] on link "2" at bounding box center [1351, 575] width 24 height 24
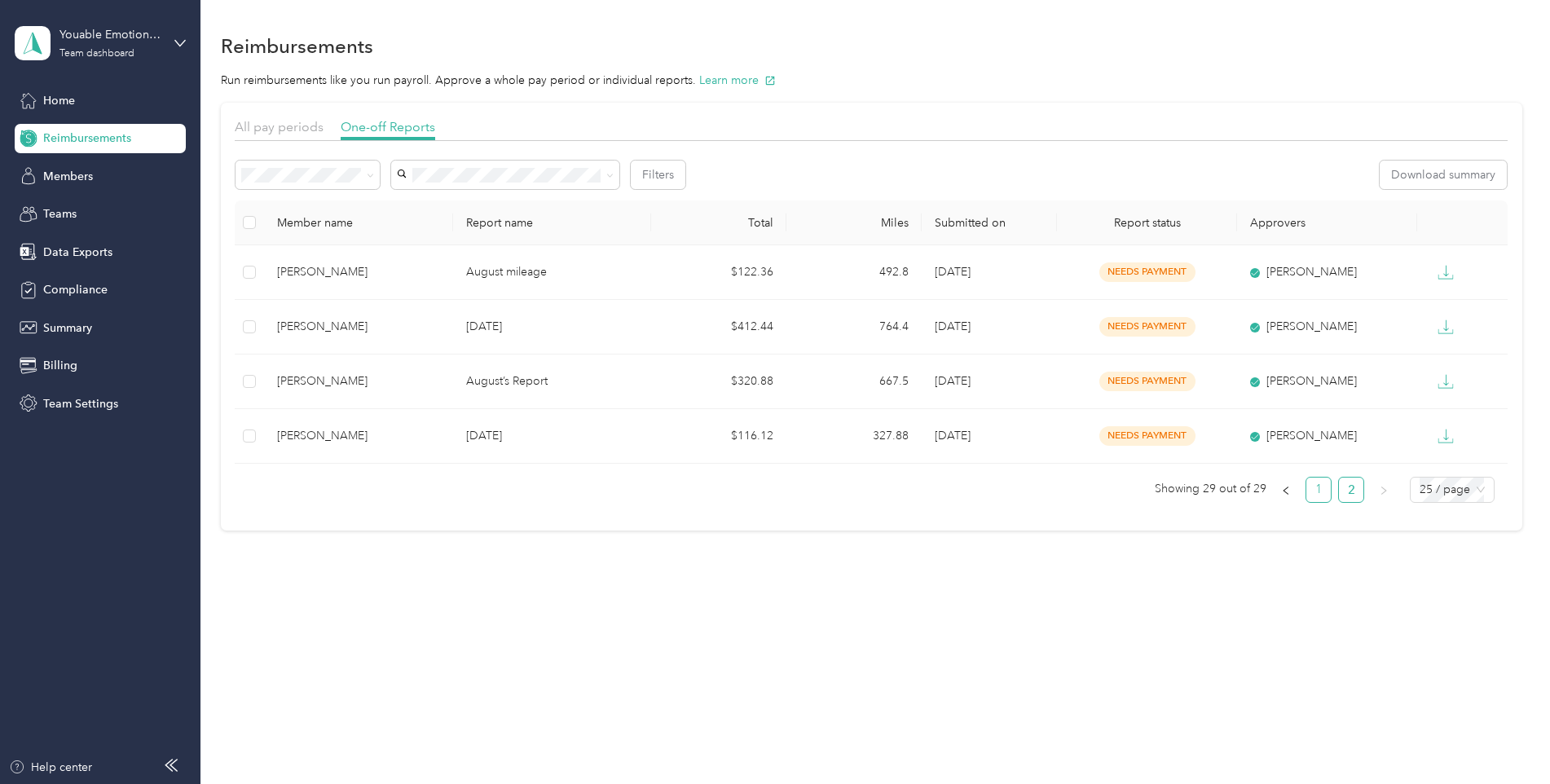
click at [1330, 492] on link "1" at bounding box center [1318, 490] width 24 height 24
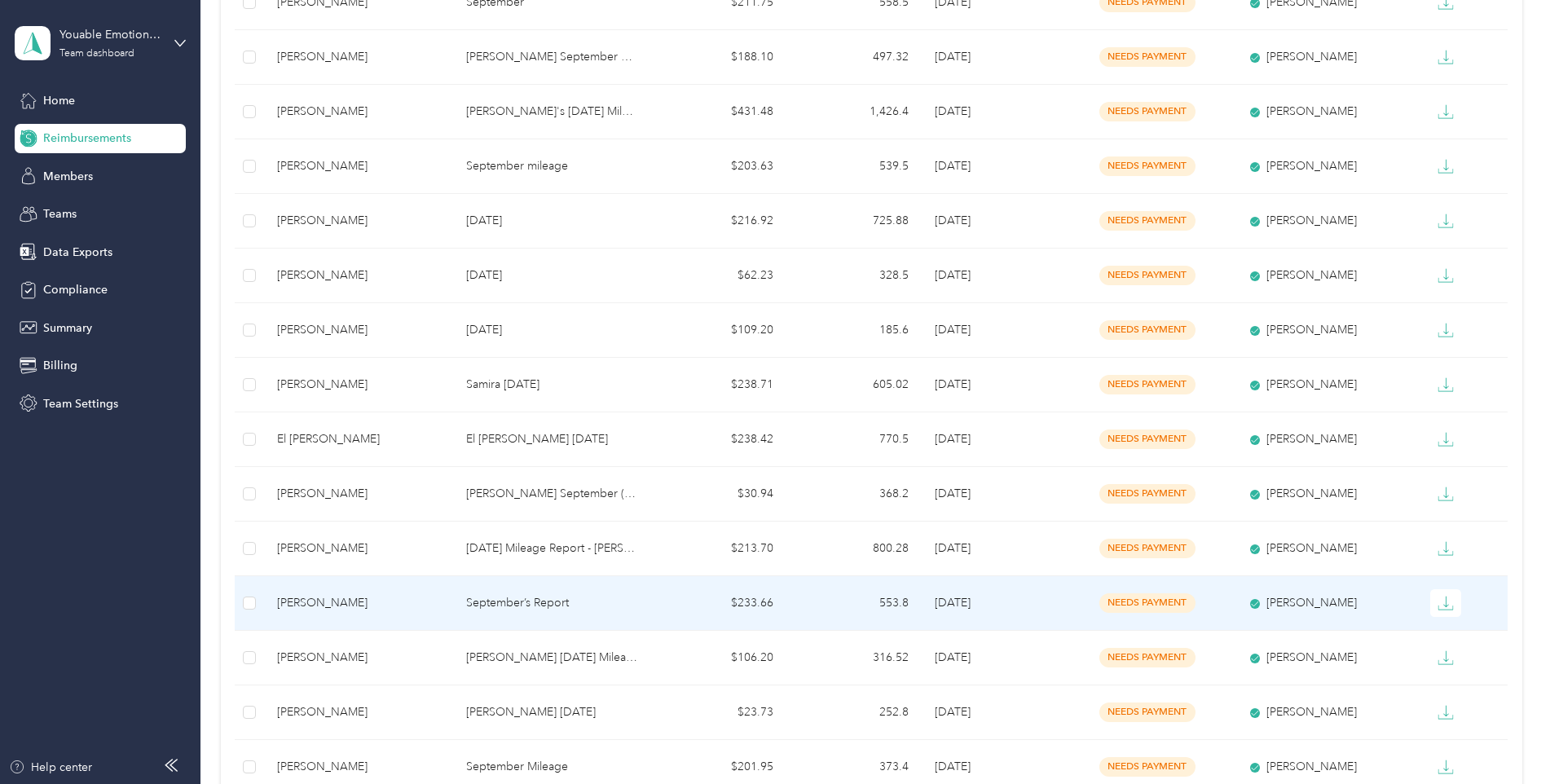
scroll to position [1061, 0]
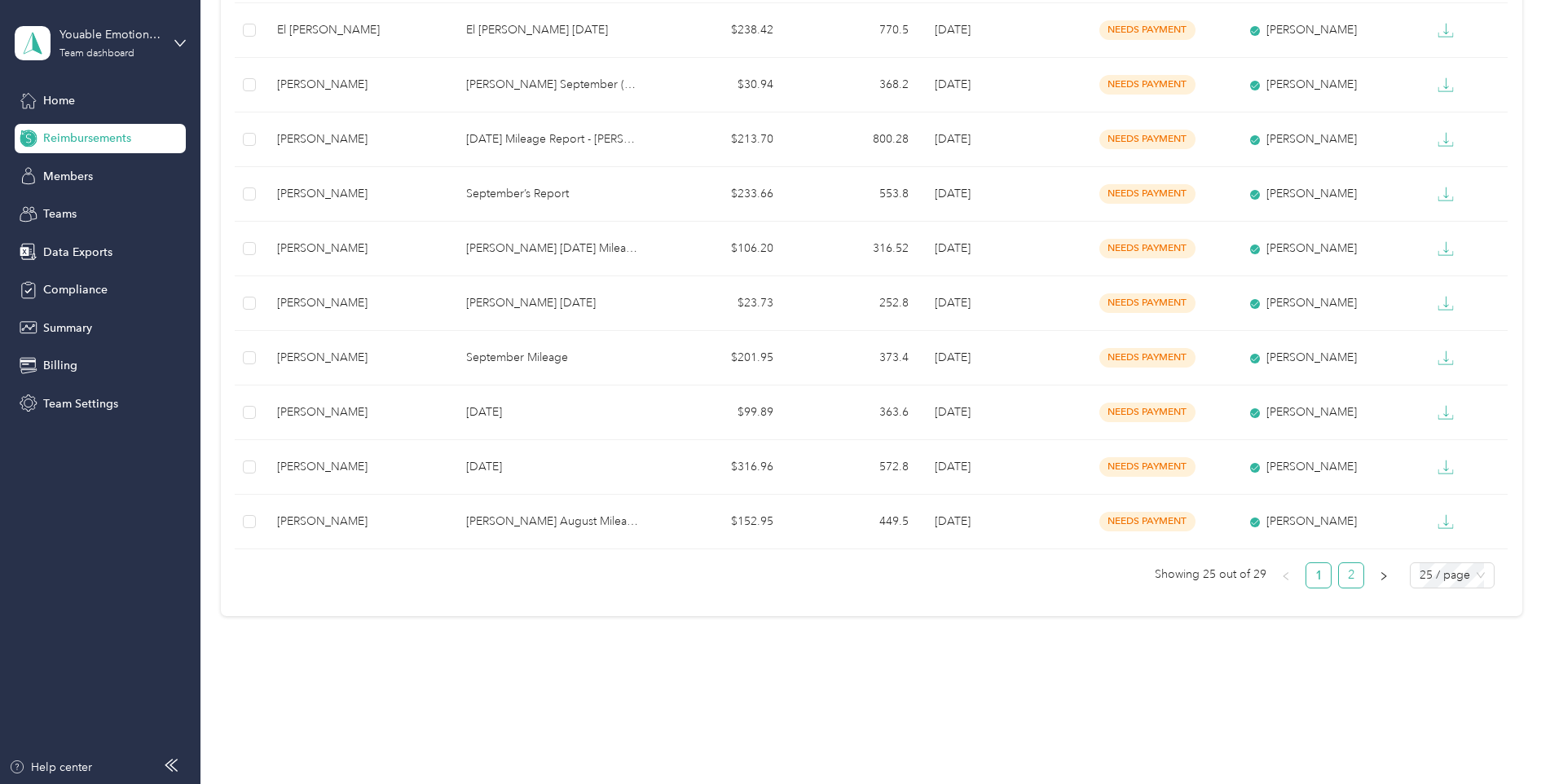
click at [1349, 577] on link "2" at bounding box center [1351, 575] width 24 height 24
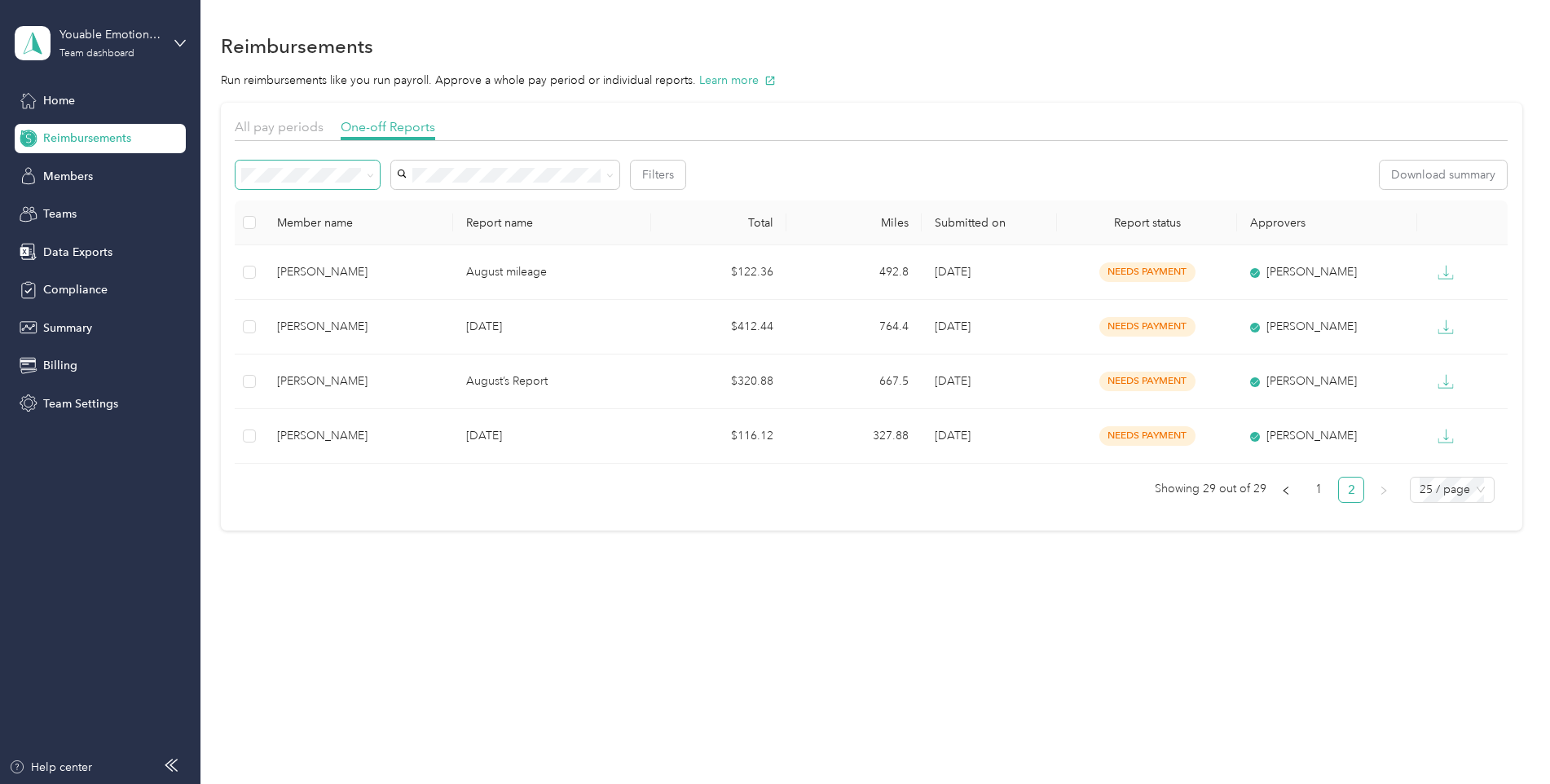
click at [374, 175] on icon at bounding box center [370, 176] width 7 height 7
click at [285, 345] on div "Paid" at bounding box center [308, 341] width 122 height 17
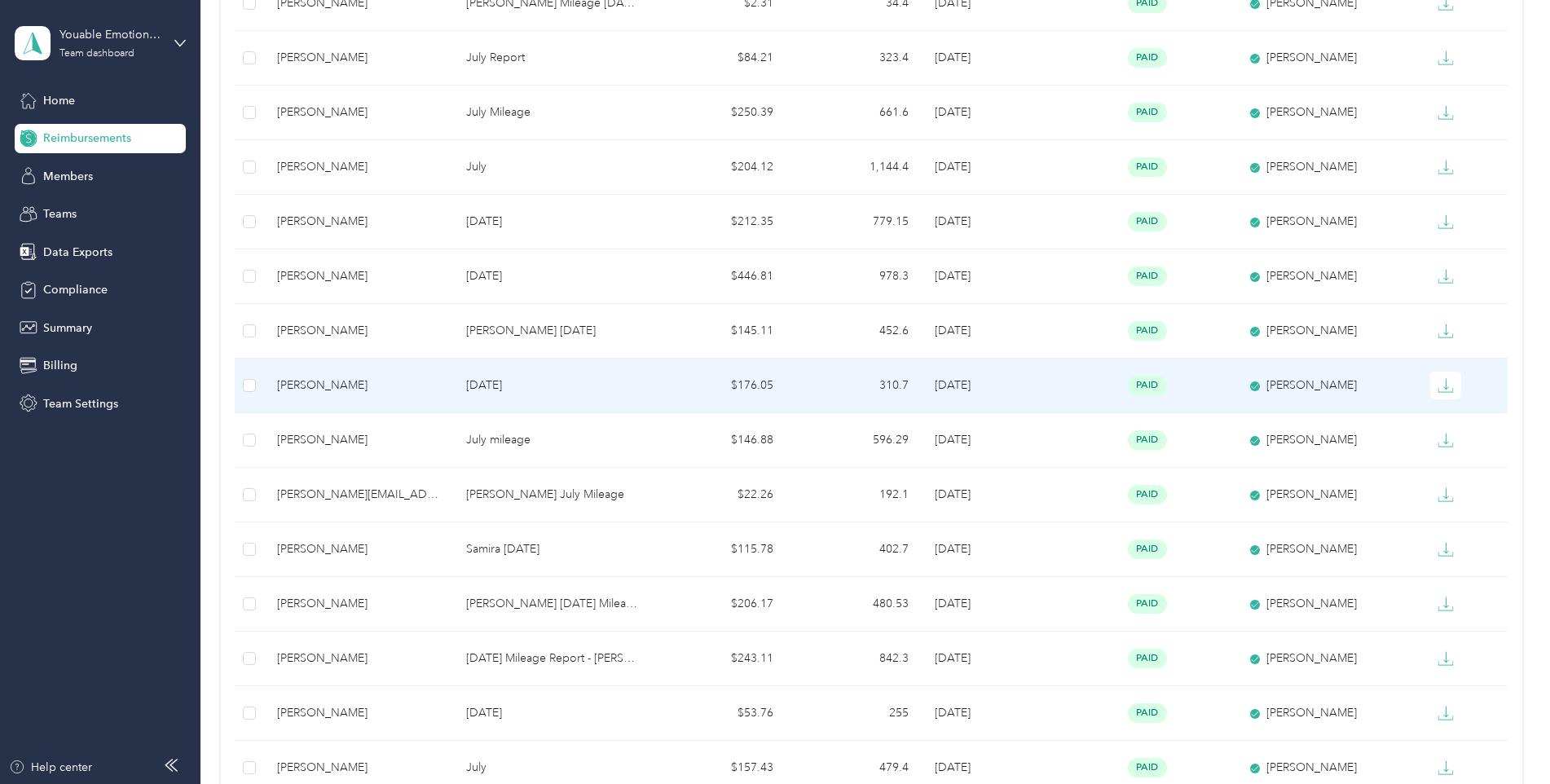
scroll to position [977, 0]
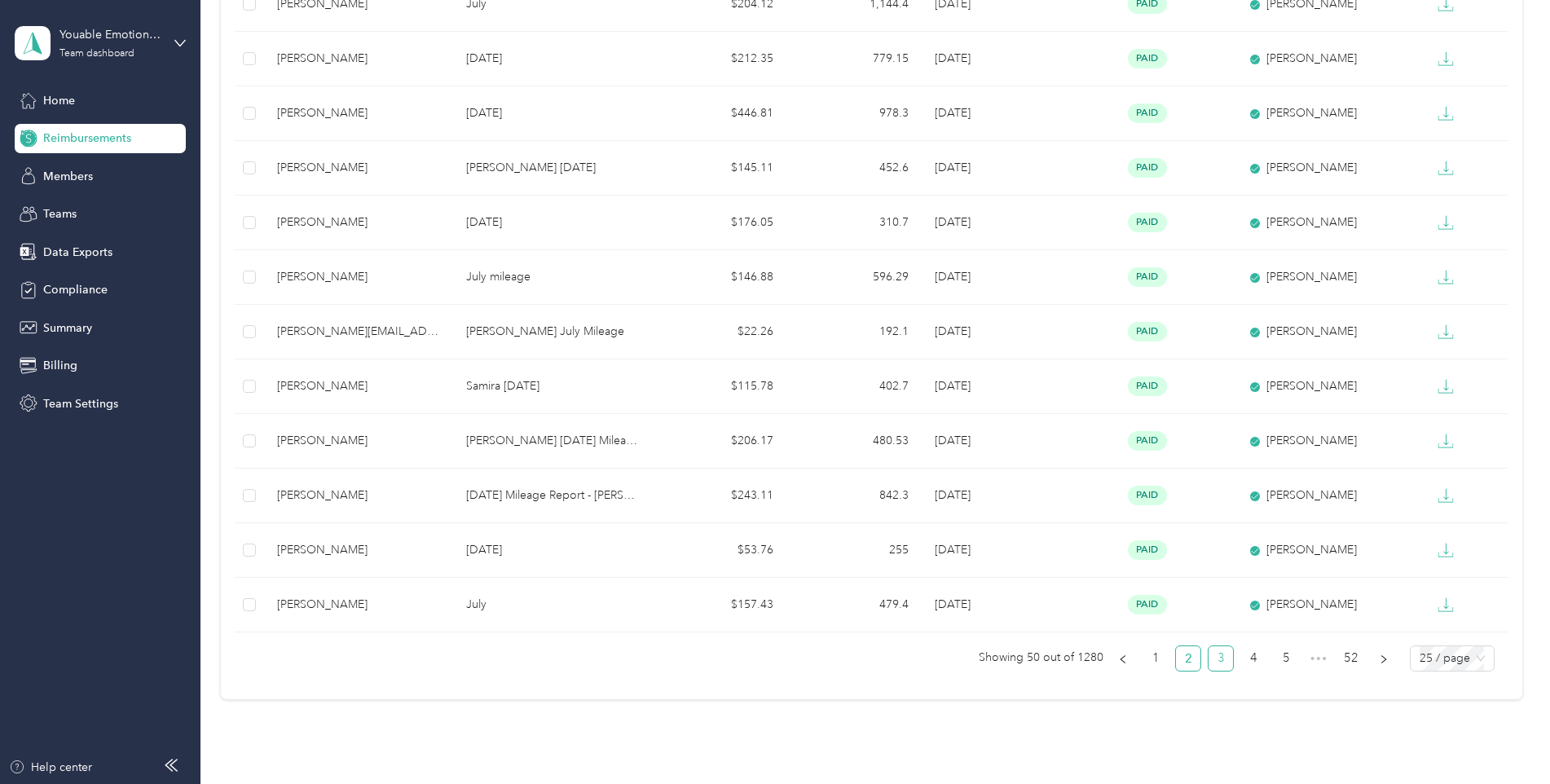
click at [1217, 663] on link "3" at bounding box center [1221, 658] width 24 height 24
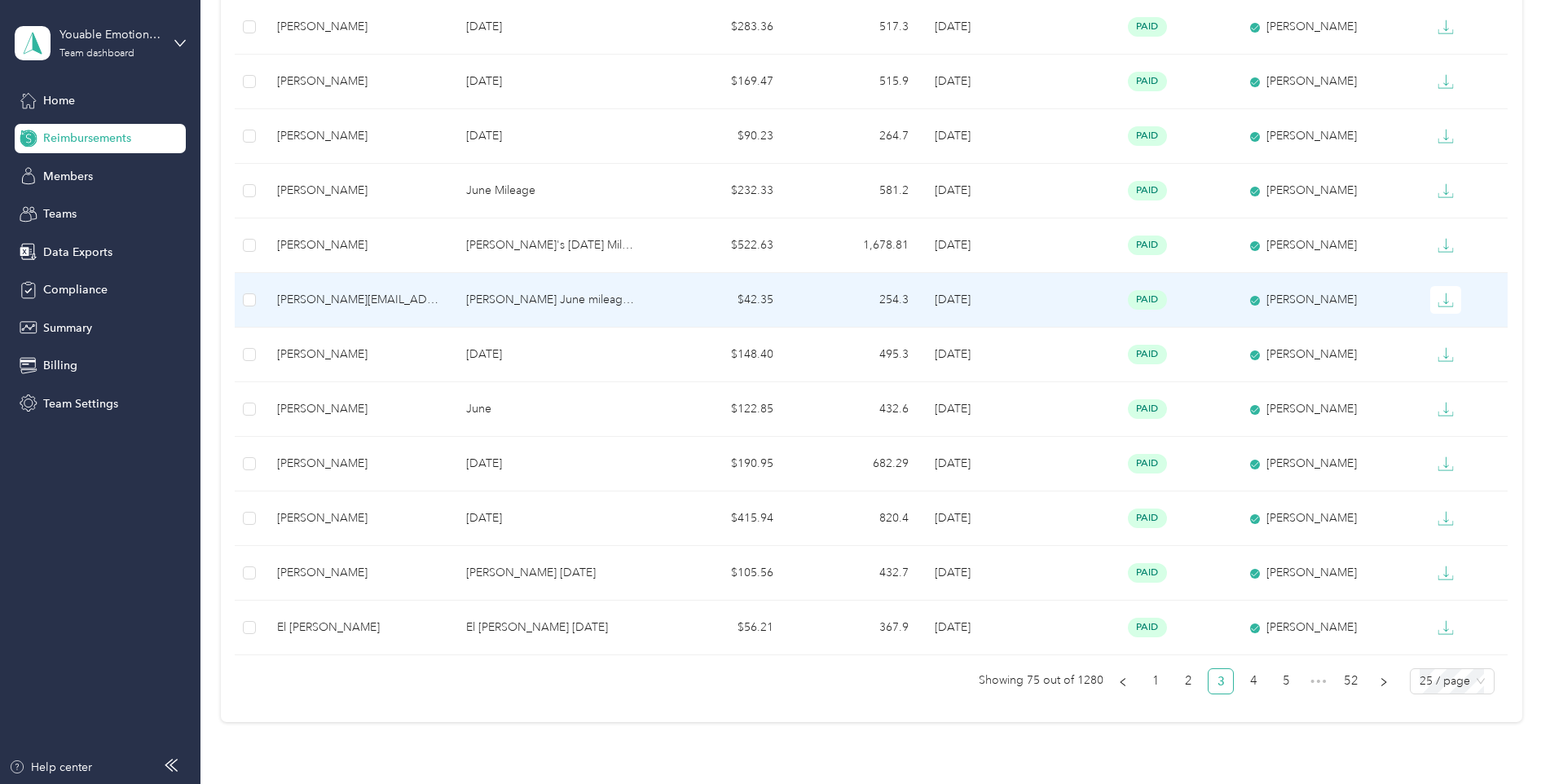
scroll to position [1061, 0]
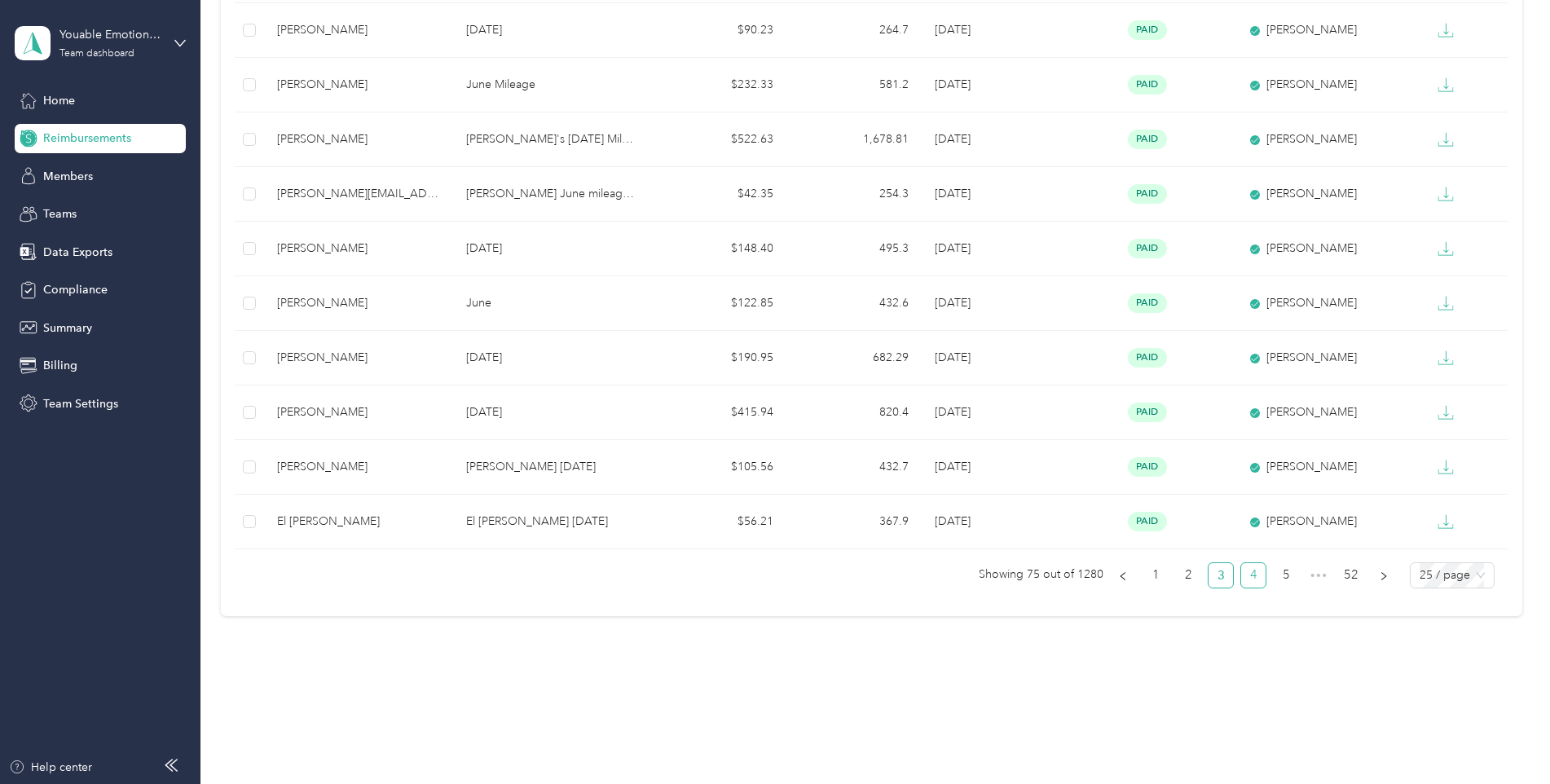
click at [1241, 573] on link "4" at bounding box center [1254, 575] width 24 height 24
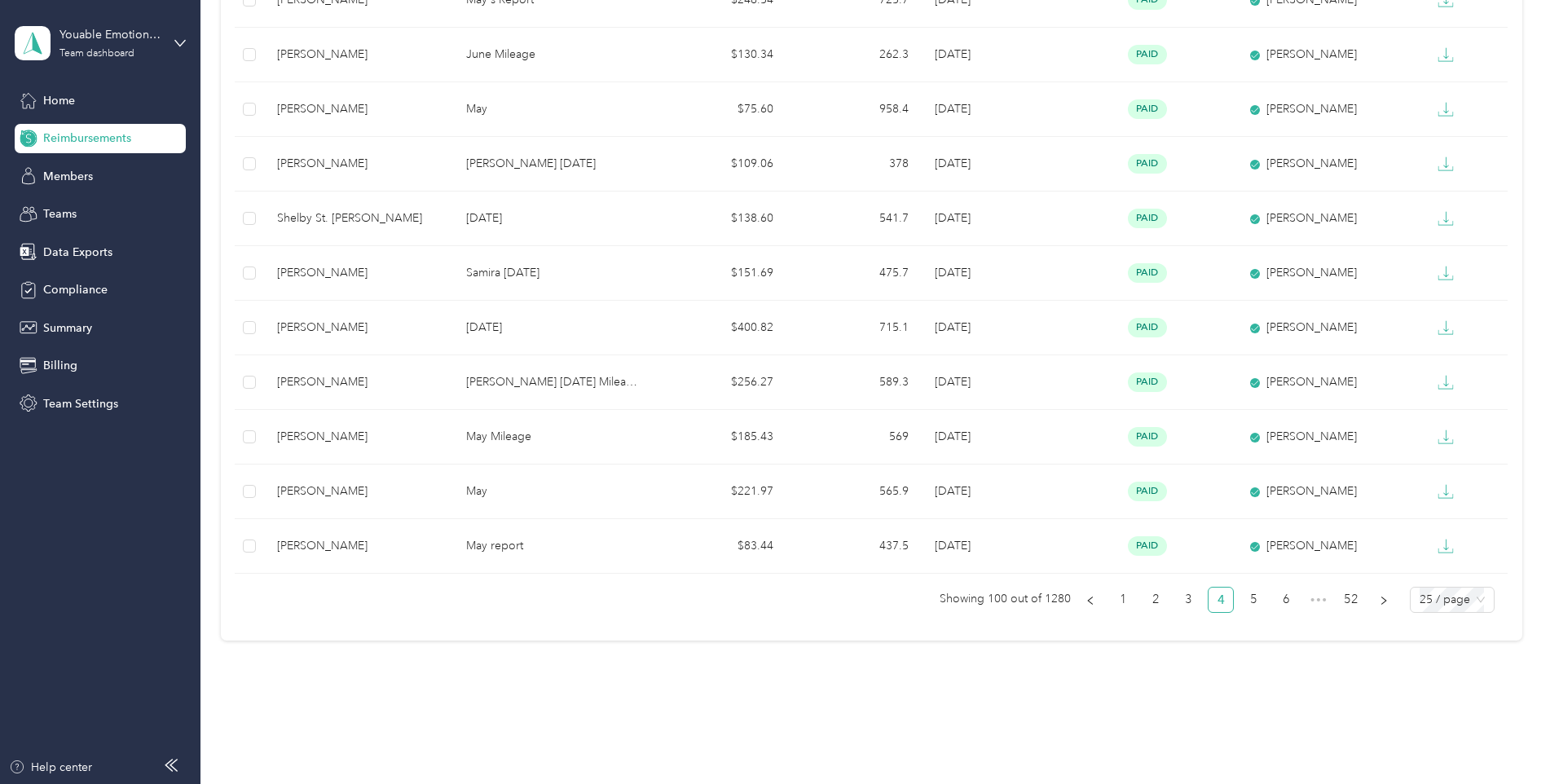
scroll to position [1061, 0]
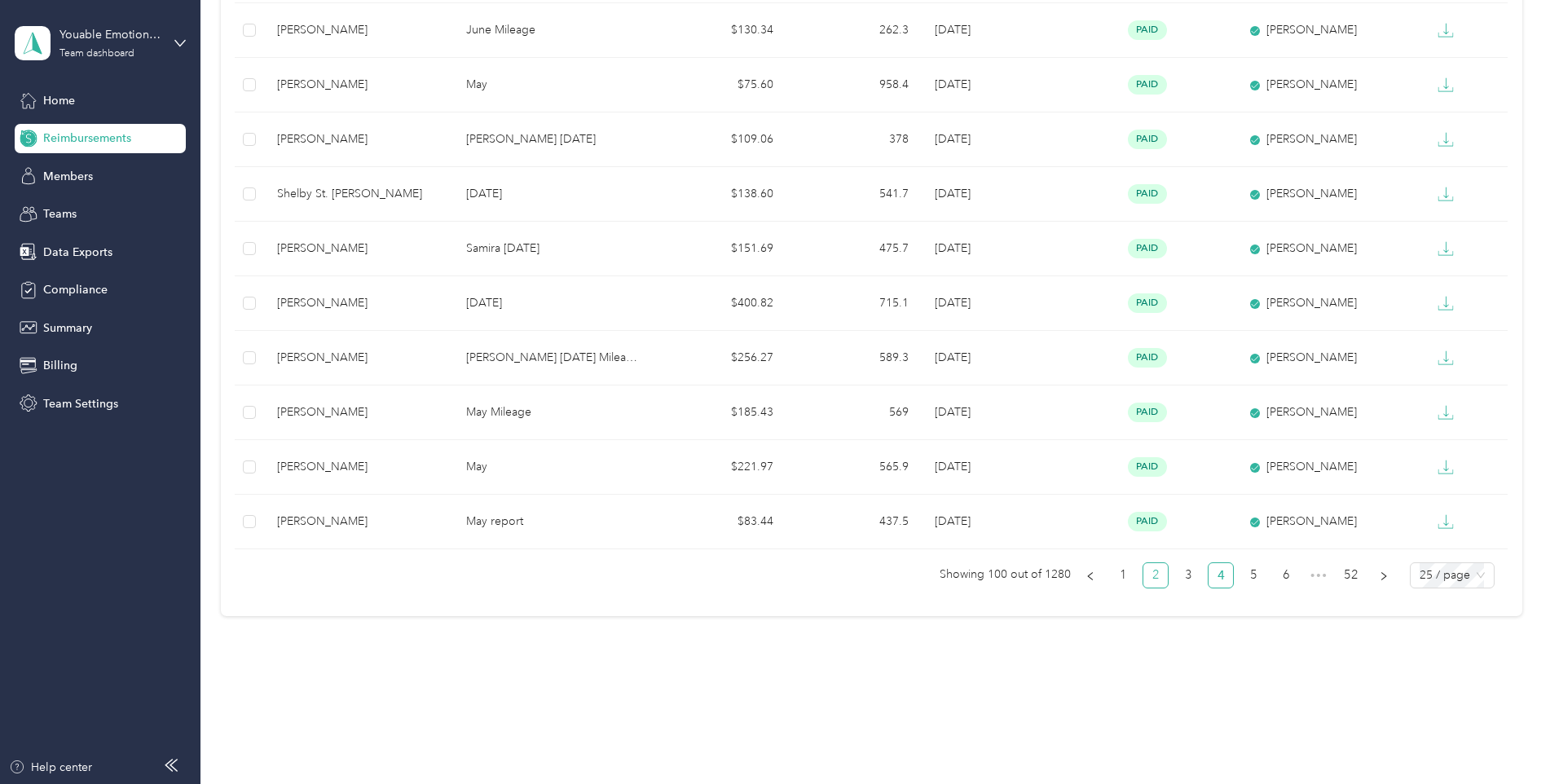
click at [1155, 577] on link "2" at bounding box center [1155, 575] width 24 height 24
click at [1143, 578] on link "1" at bounding box center [1155, 575] width 24 height 24
